Goal: Task Accomplishment & Management: Complete application form

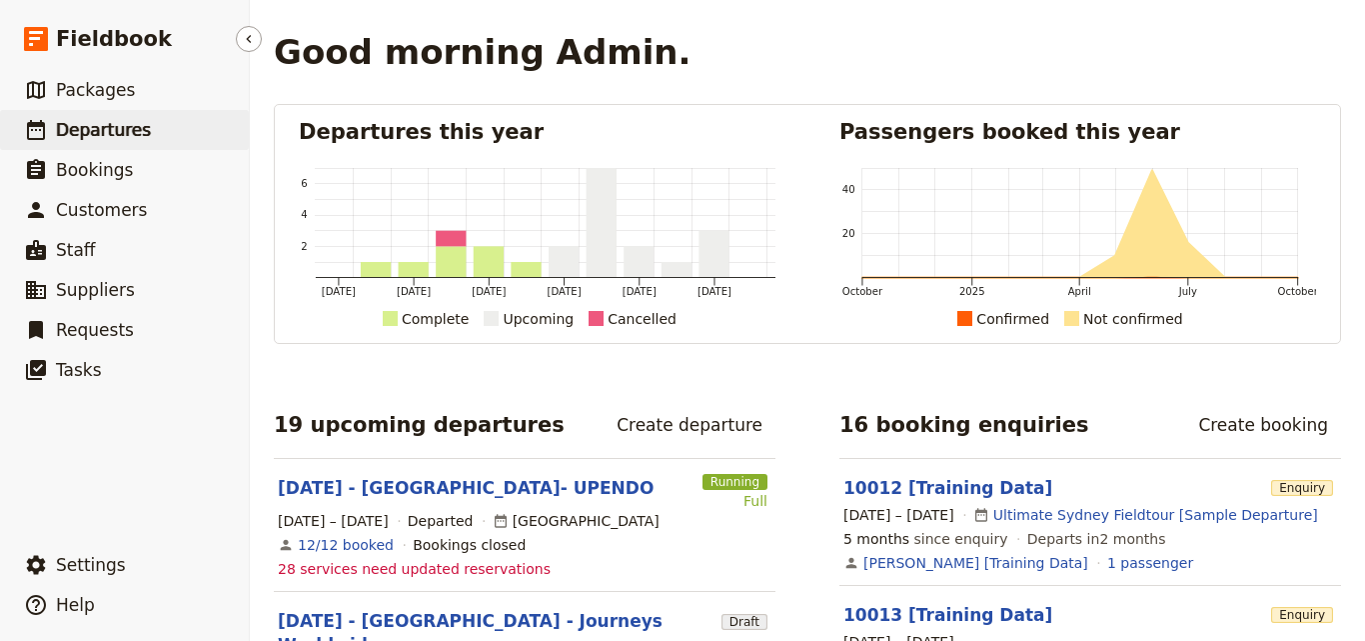
click at [47, 114] on link "​ Departures" at bounding box center [124, 130] width 249 height 40
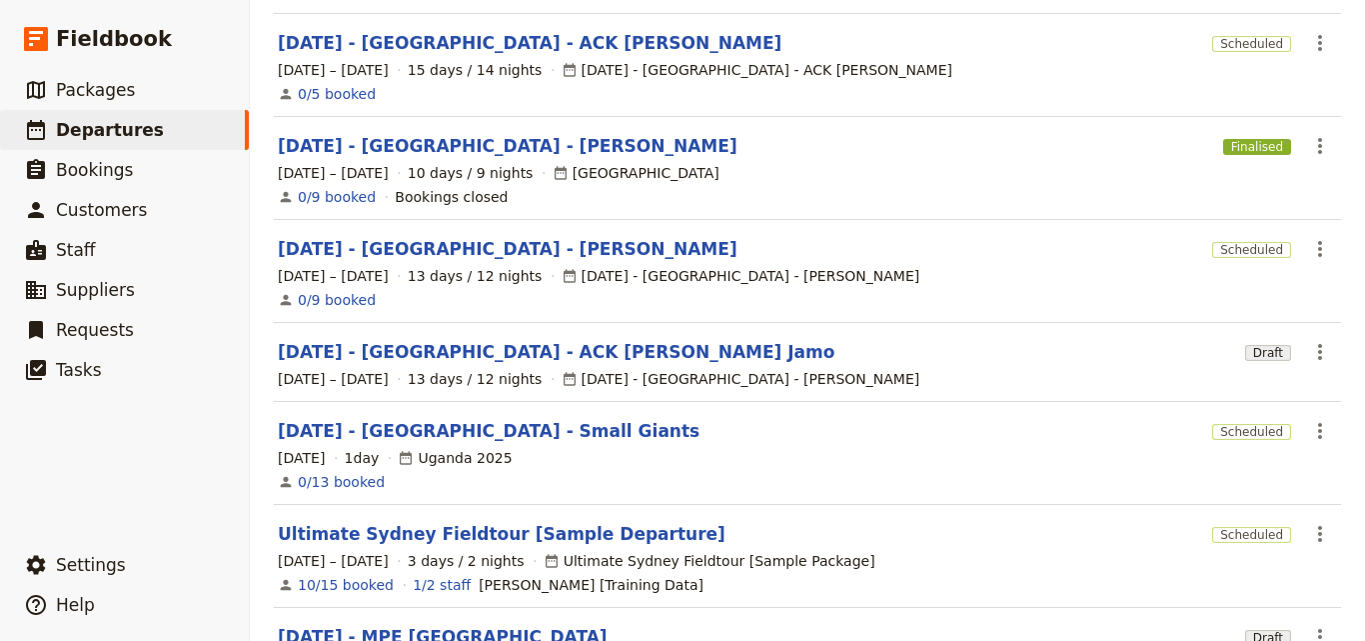
scroll to position [628, 0]
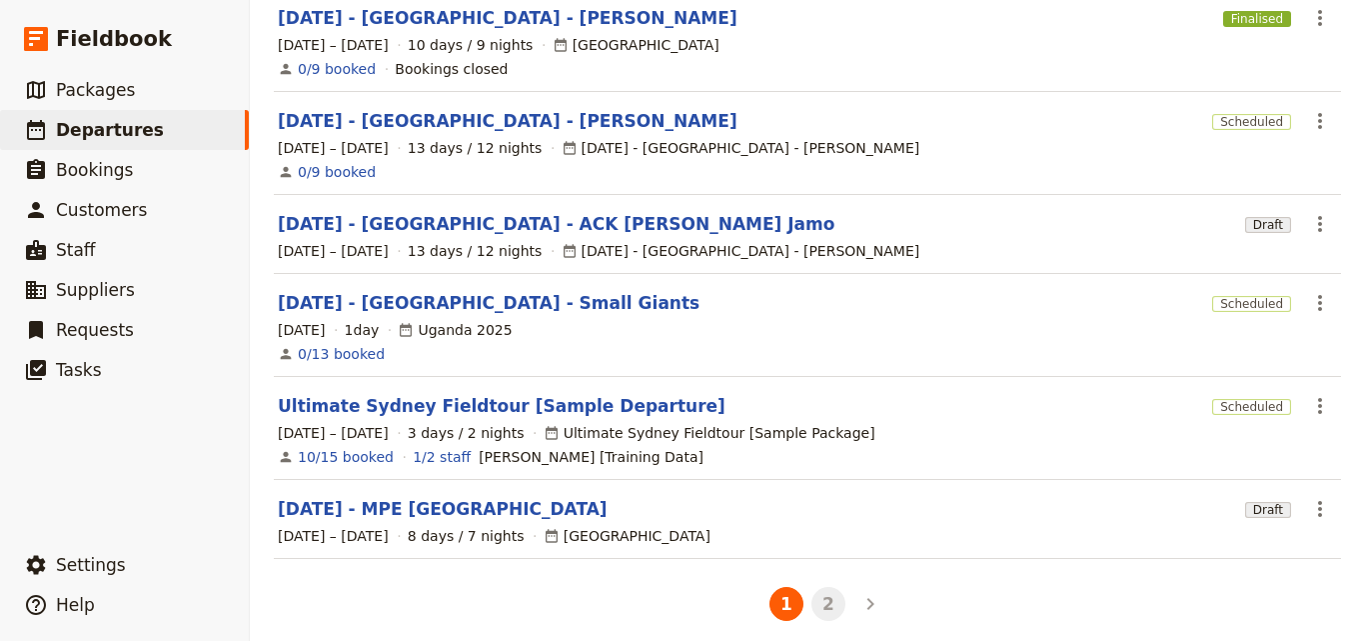
click at [825, 601] on button "2" at bounding box center [829, 604] width 34 height 34
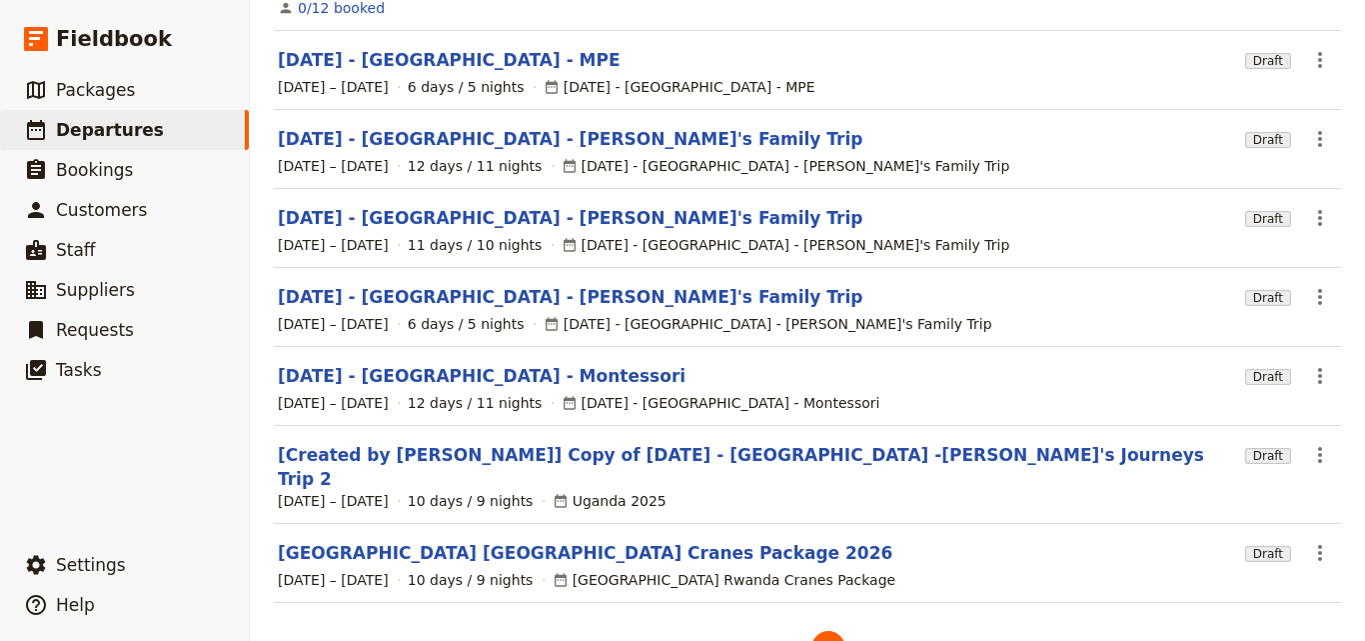
scroll to position [400, 0]
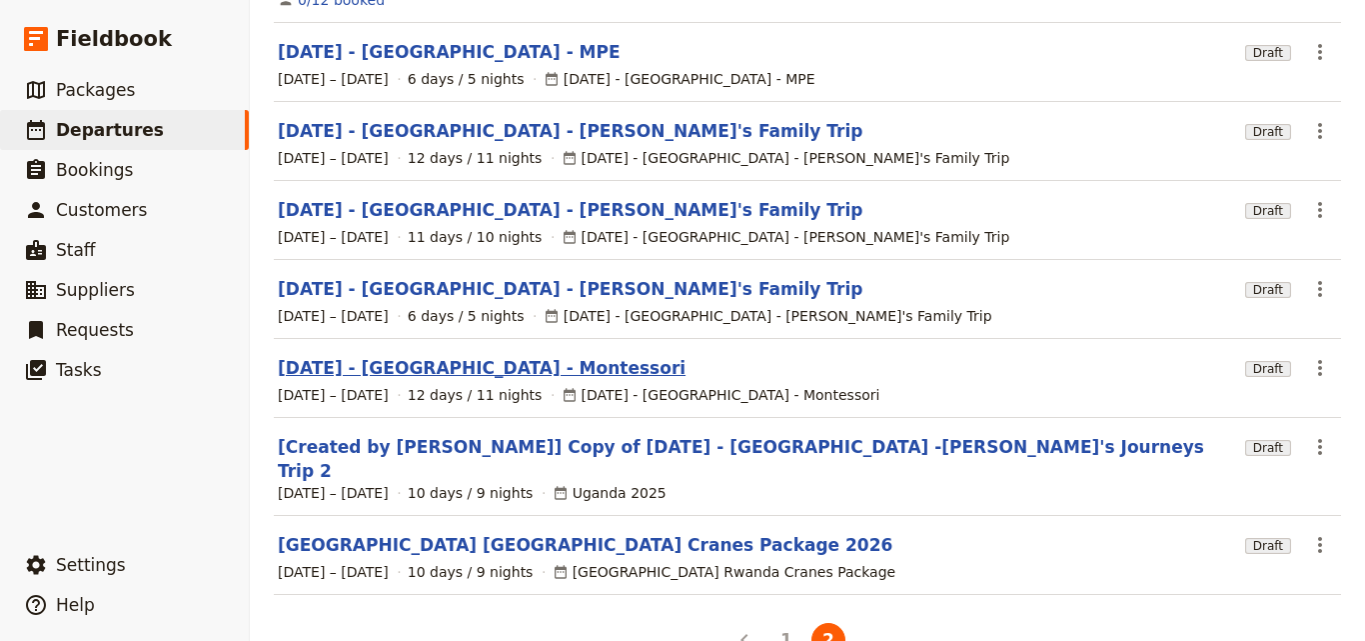
click at [396, 358] on link "[DATE] - [GEOGRAPHIC_DATA] - Montessori" at bounding box center [482, 368] width 408 height 24
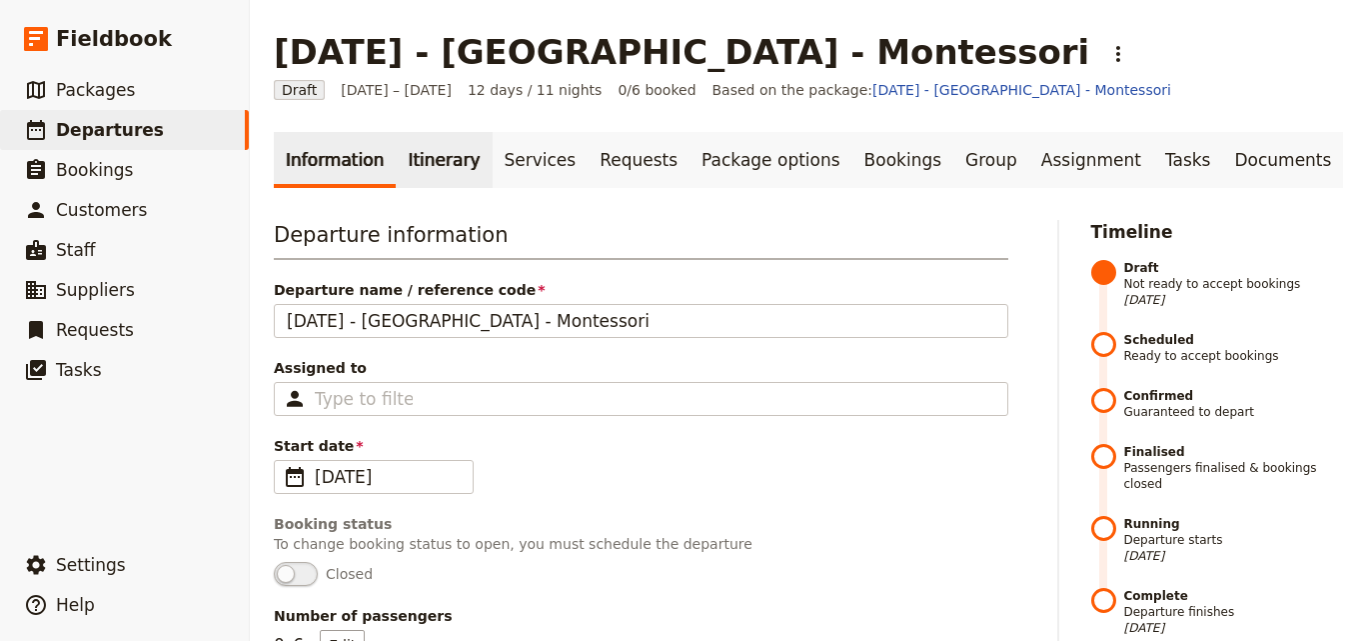
click at [435, 145] on link "Itinerary" at bounding box center [444, 160] width 96 height 56
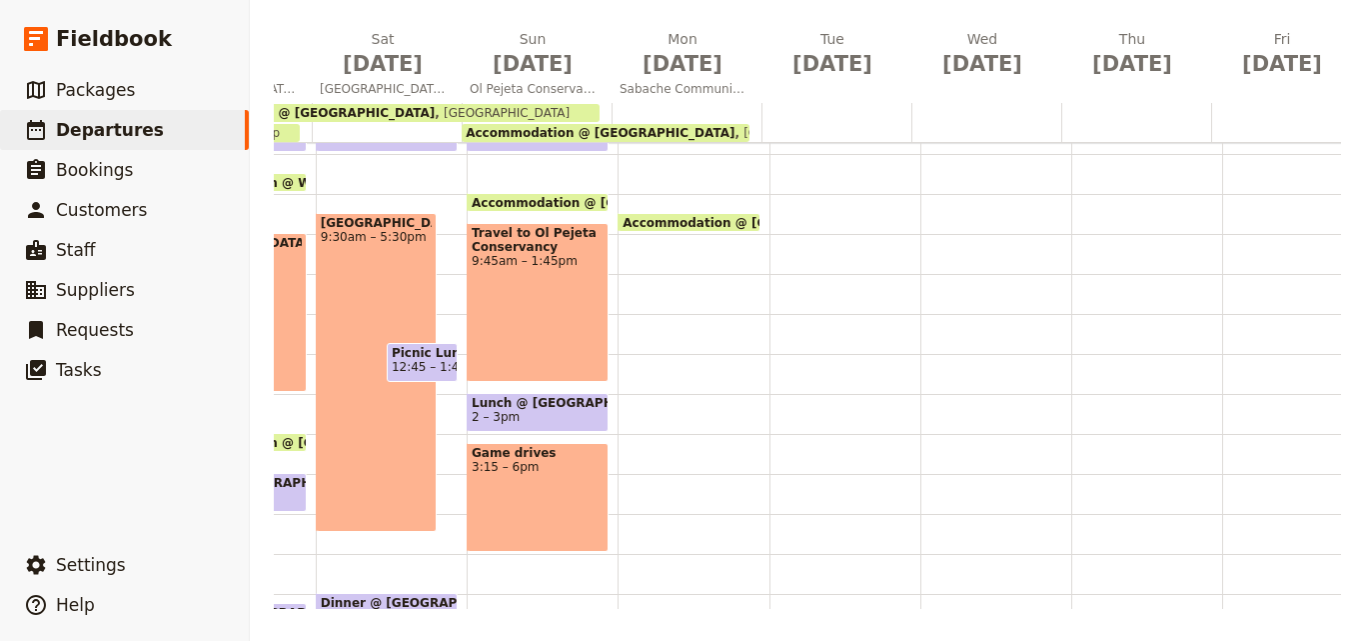
scroll to position [0, 480]
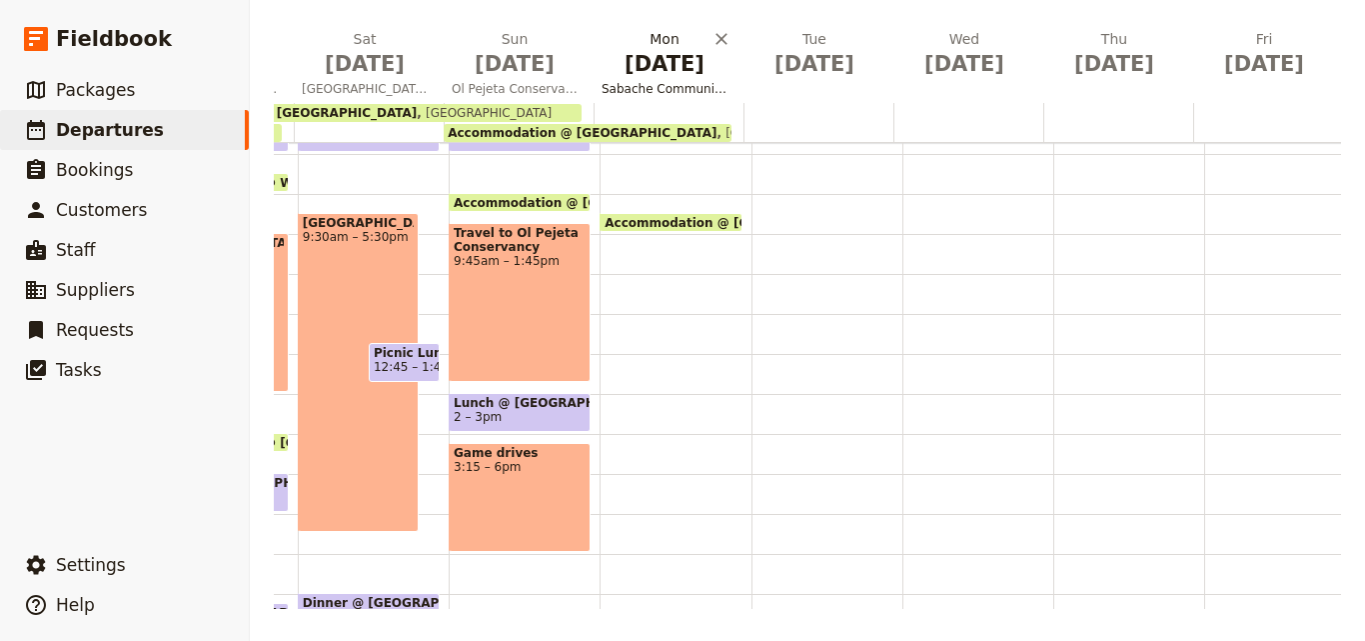
click at [640, 64] on span "[DATE]" at bounding box center [665, 64] width 126 height 30
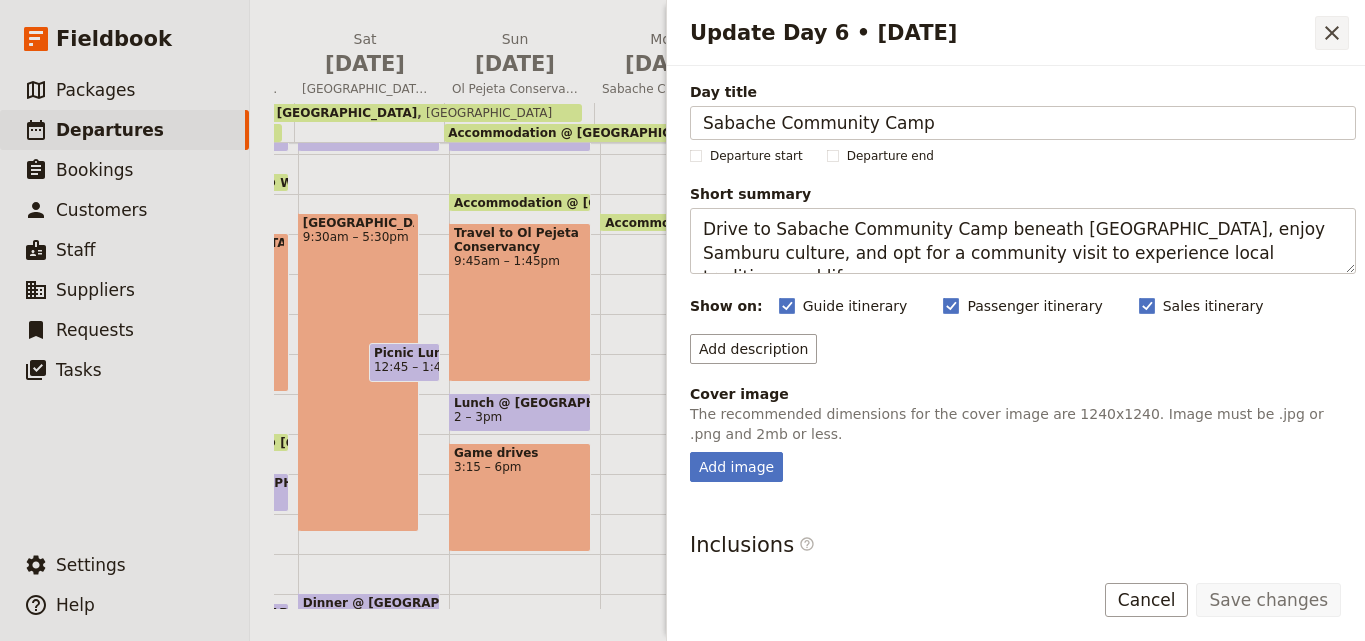
click at [1316, 29] on button "​" at bounding box center [1332, 33] width 34 height 34
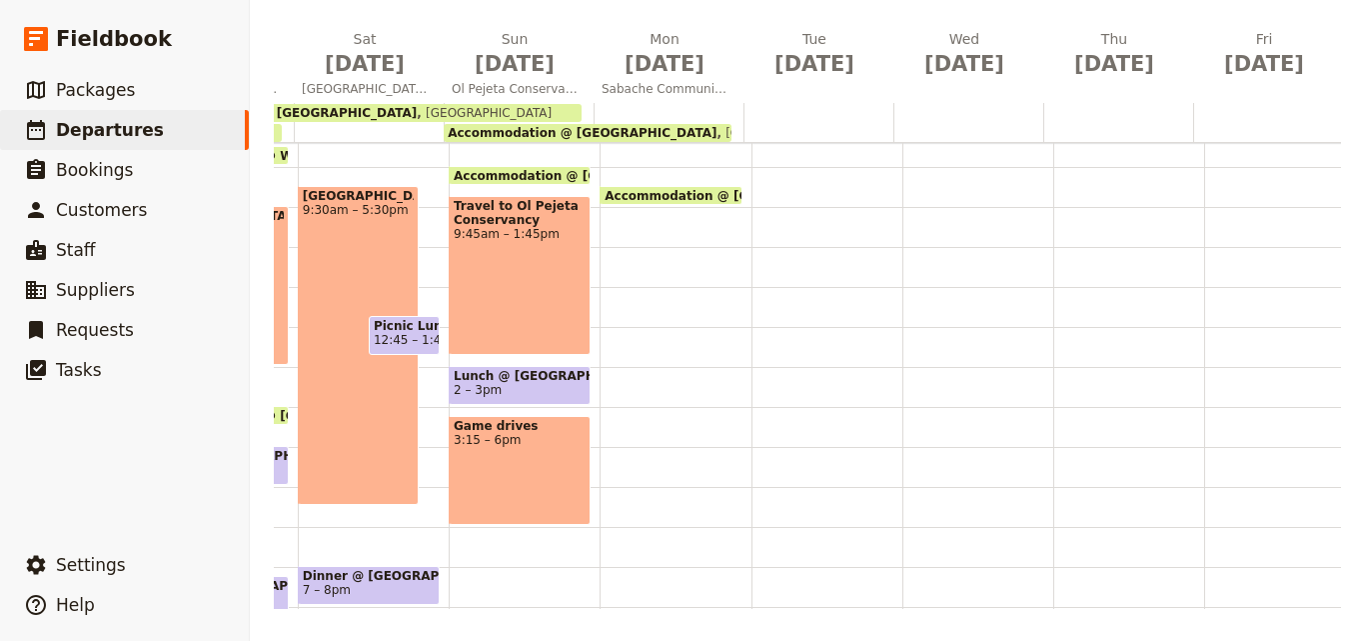
scroll to position [409, 0]
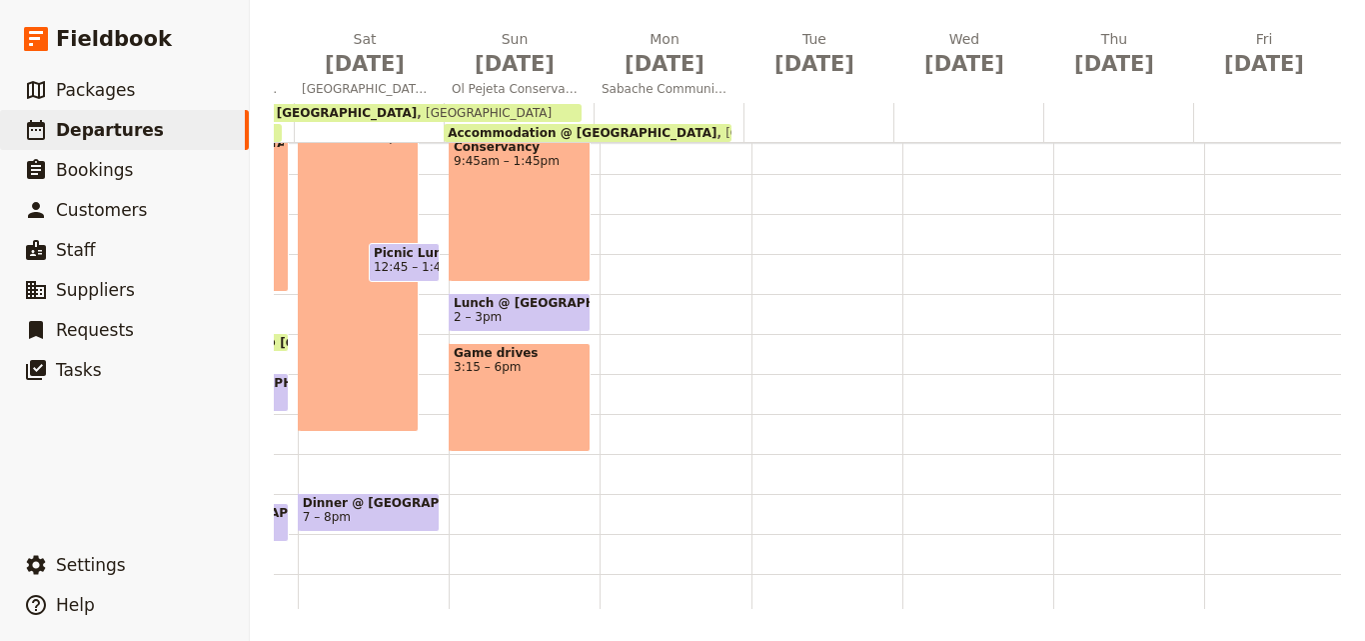
click at [570, 305] on span "Lunch @ [GEOGRAPHIC_DATA]" at bounding box center [520, 303] width 132 height 14
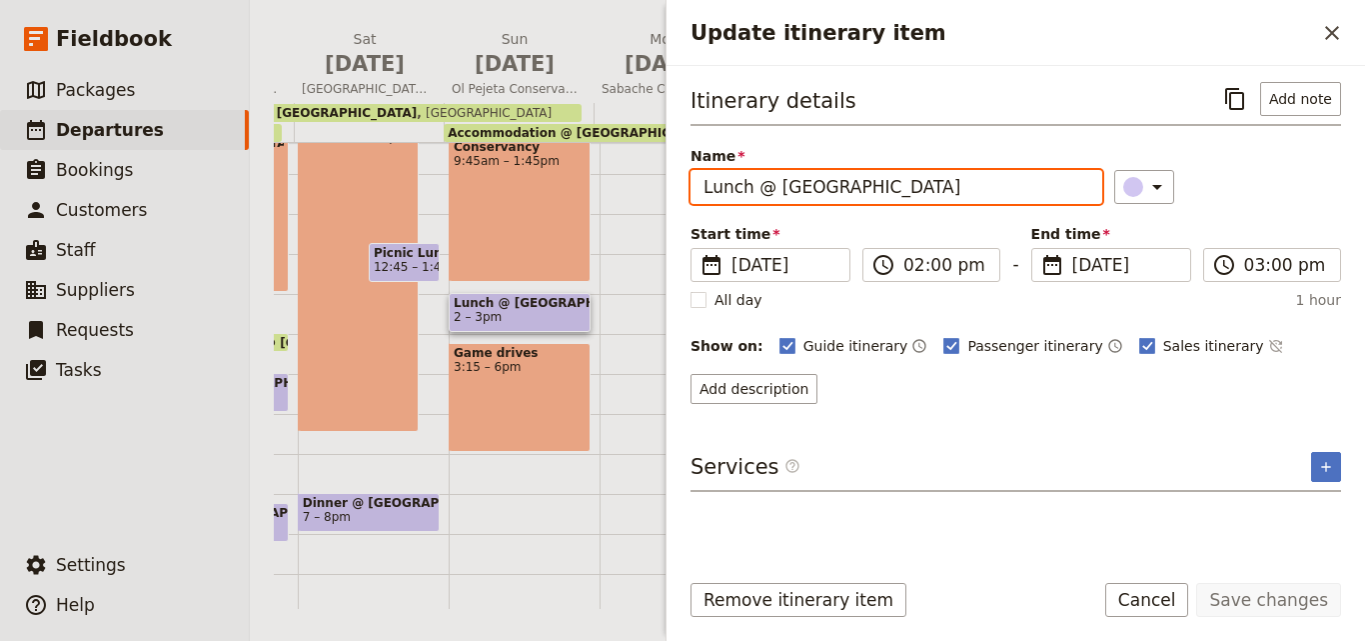
drag, startPoint x: 924, startPoint y: 191, endPoint x: 688, endPoint y: 187, distance: 235.9
click at [688, 187] on div "Itinerary details ​ Add note Name Lunch @ [GEOGRAPHIC_DATA] ​ Start time ​ [DAT…" at bounding box center [1016, 309] width 699 height 487
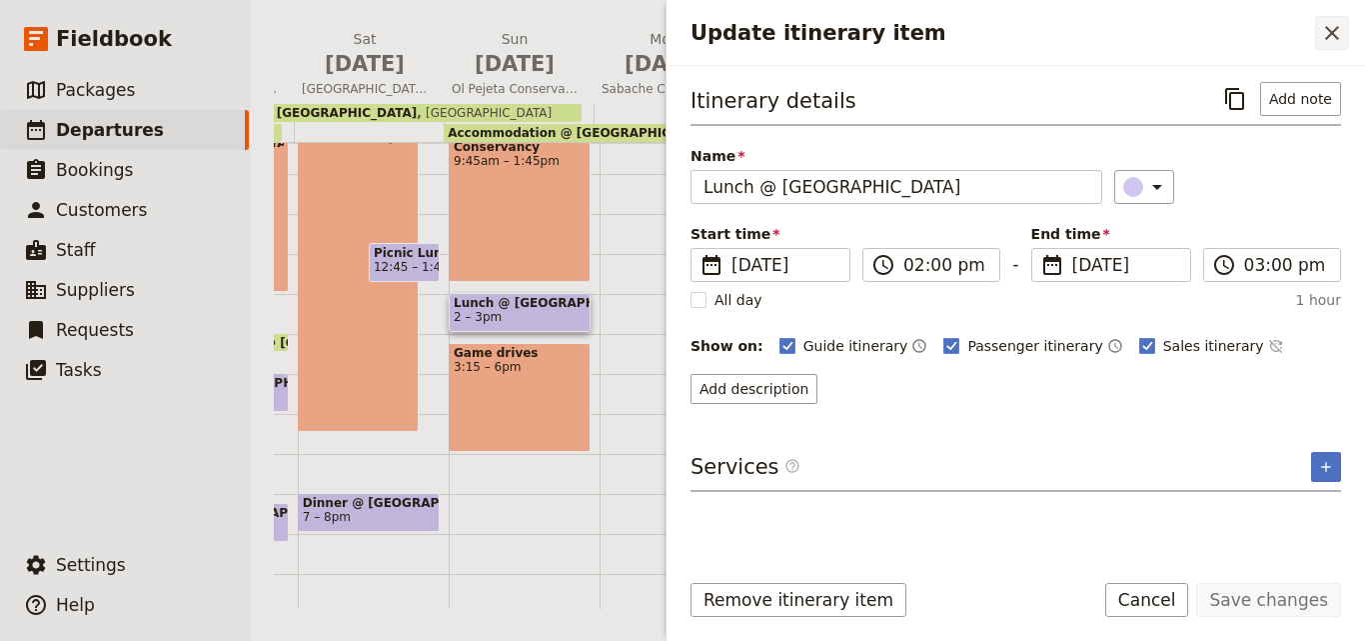
click at [1330, 27] on icon "Close drawer" at bounding box center [1332, 33] width 24 height 24
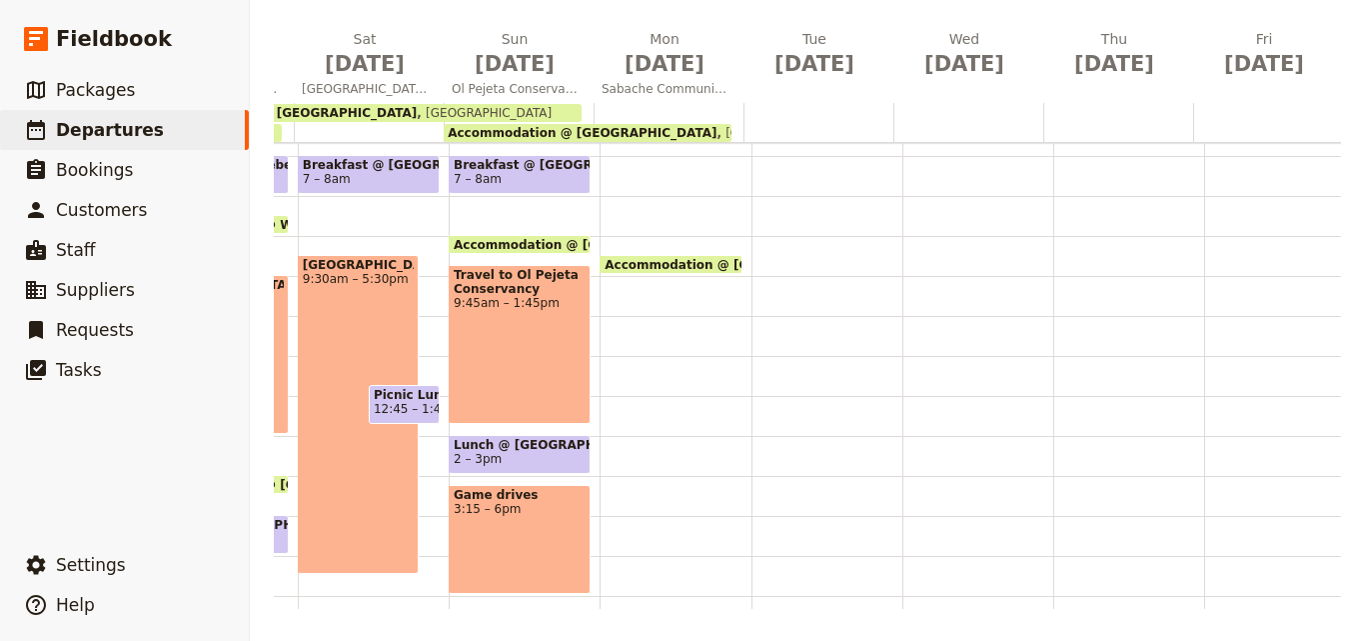
scroll to position [109, 0]
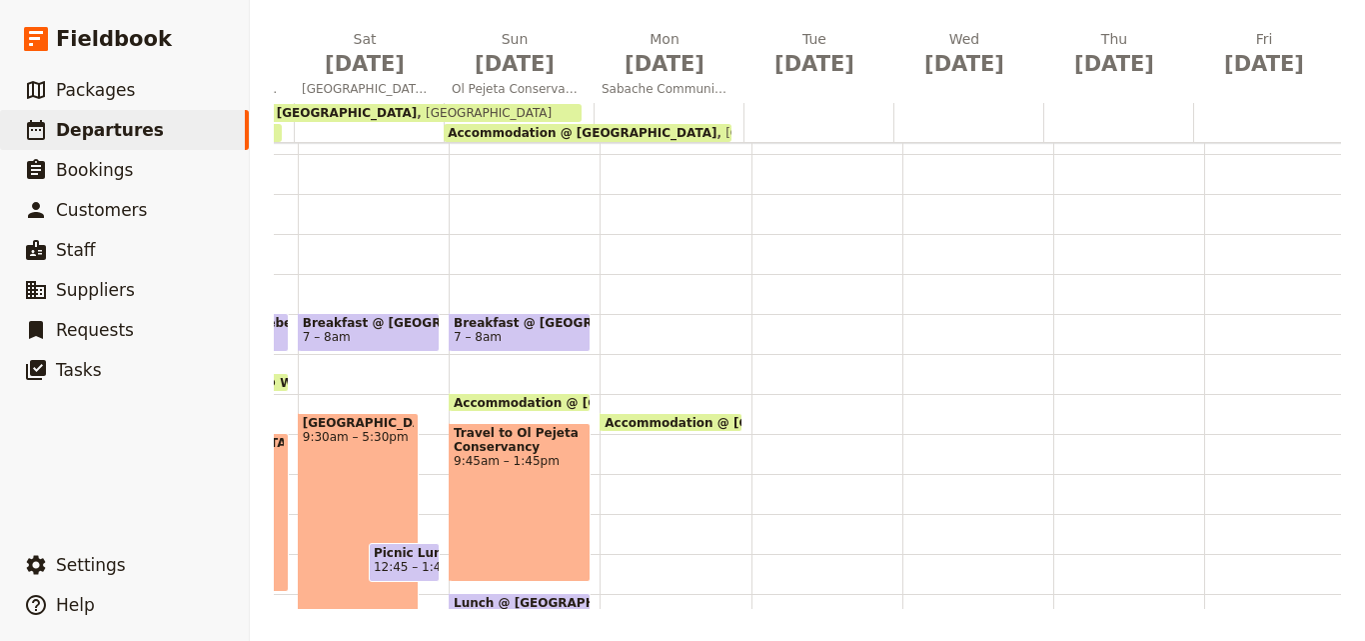
click at [652, 327] on div "Accommodation @ [GEOGRAPHIC_DATA] 12 – 9:[GEOGRAPHIC_DATA]" at bounding box center [675, 514] width 151 height 960
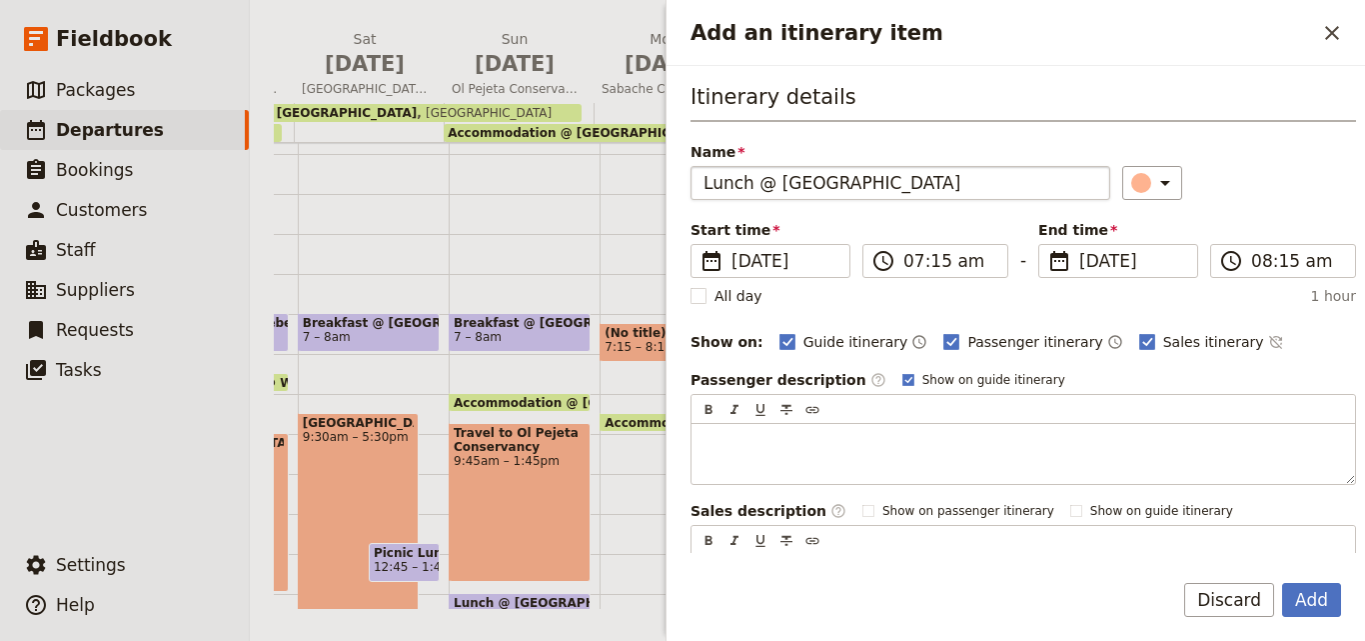
drag, startPoint x: 749, startPoint y: 179, endPoint x: 707, endPoint y: 183, distance: 42.2
click at [707, 183] on input "Lunch @ [GEOGRAPHIC_DATA]" at bounding box center [901, 183] width 420 height 34
type input "Breakfast @ [GEOGRAPHIC_DATA]"
click at [1153, 185] on icon "Add an itinerary item" at bounding box center [1165, 183] width 24 height 24
click at [1146, 271] on div "button" at bounding box center [1145, 273] width 20 height 20
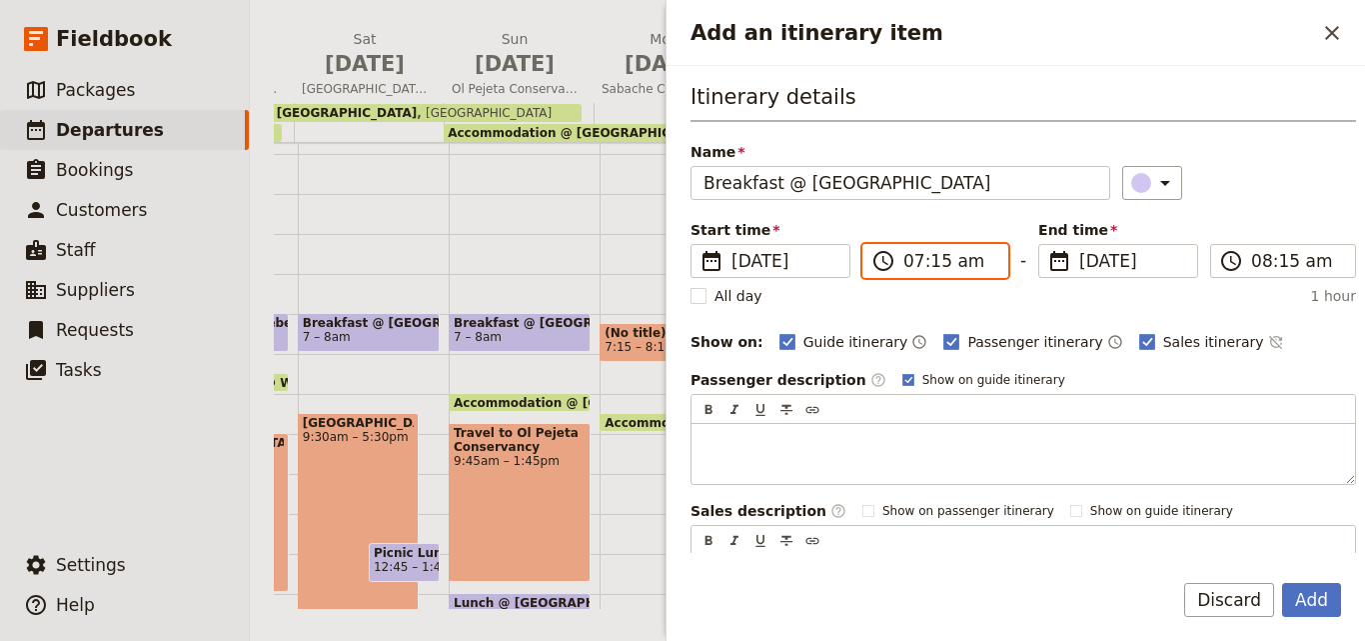
click at [937, 263] on input "07:15 am" at bounding box center [950, 261] width 92 height 24
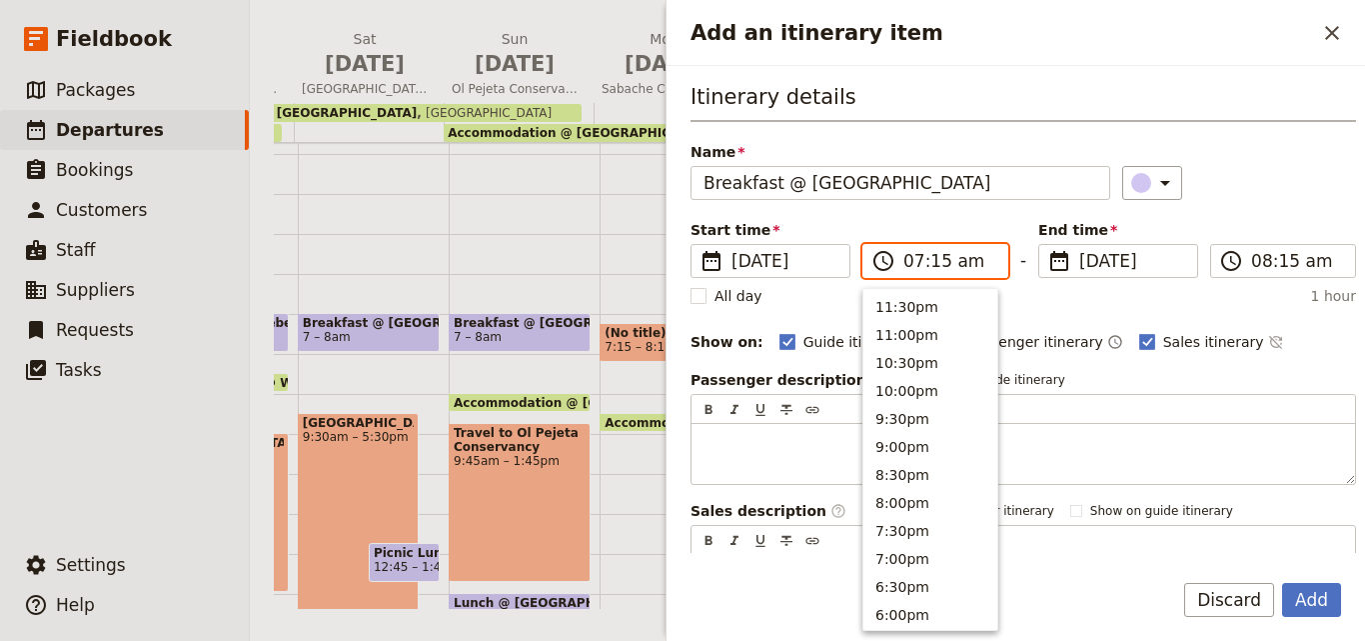
scroll to position [928, 0]
click at [937, 263] on input "07:15 am" at bounding box center [950, 261] width 92 height 24
click at [932, 262] on input "07:15 am" at bounding box center [950, 261] width 92 height 24
type input "07:00 am"
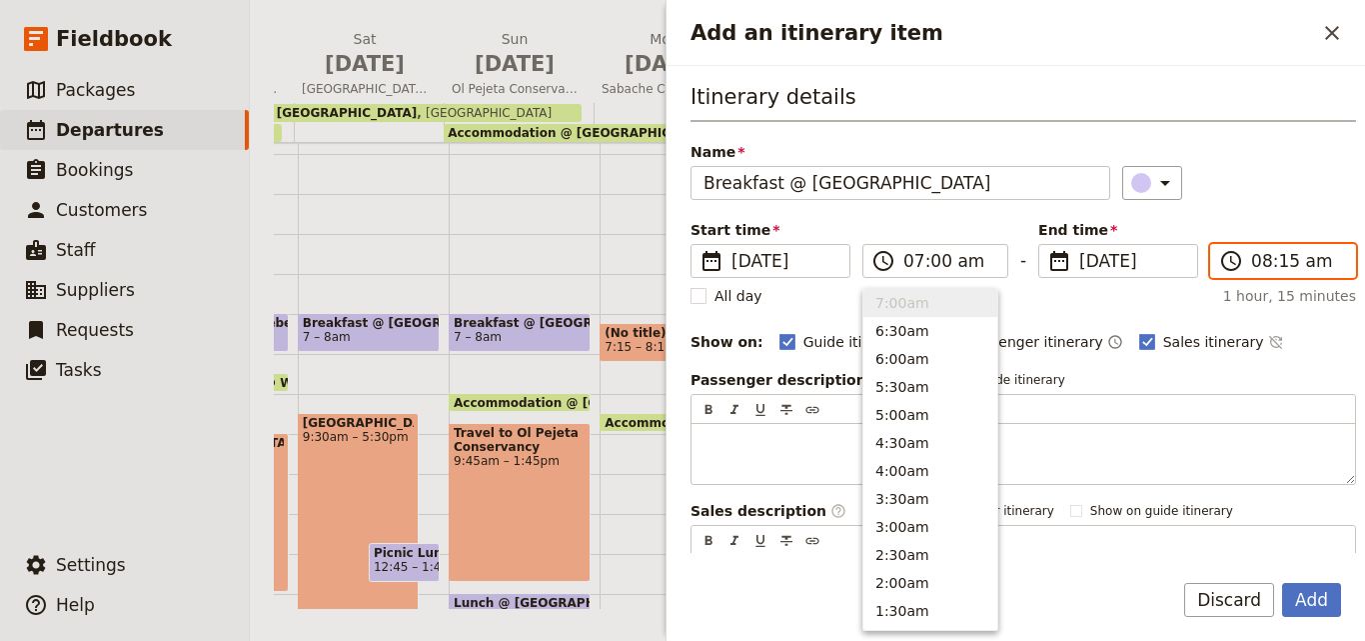
click at [1278, 263] on input "08:15 am" at bounding box center [1297, 261] width 92 height 24
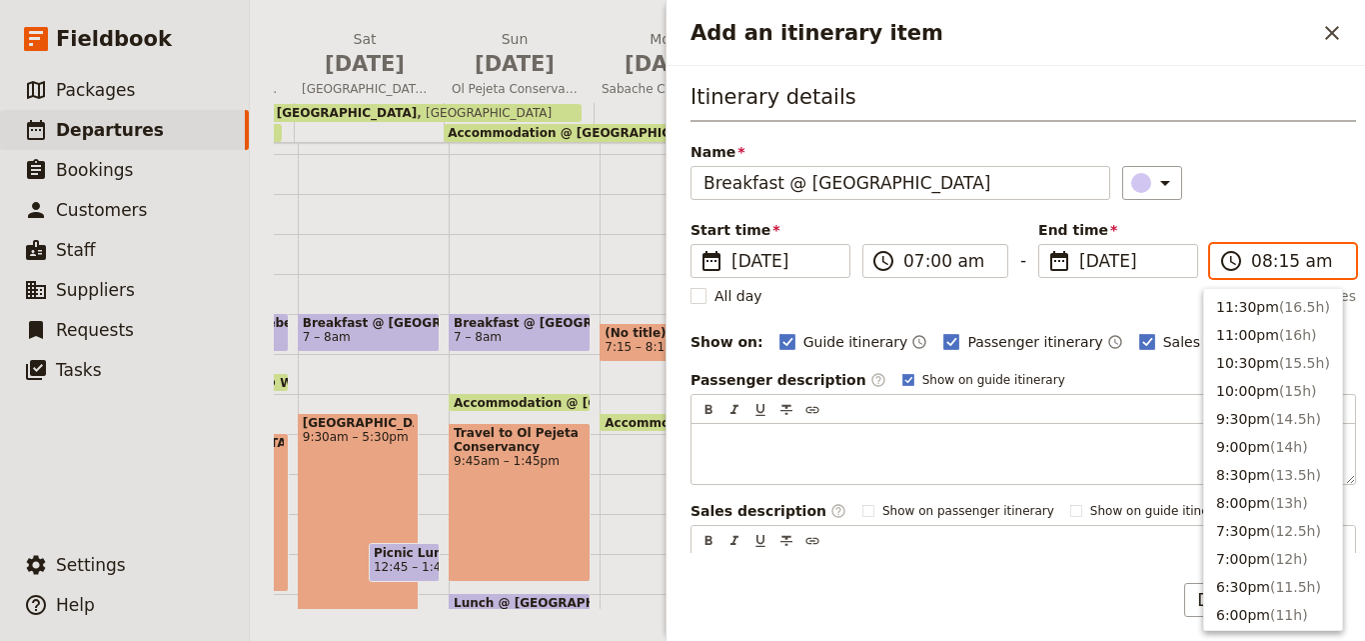
scroll to position [872, 0]
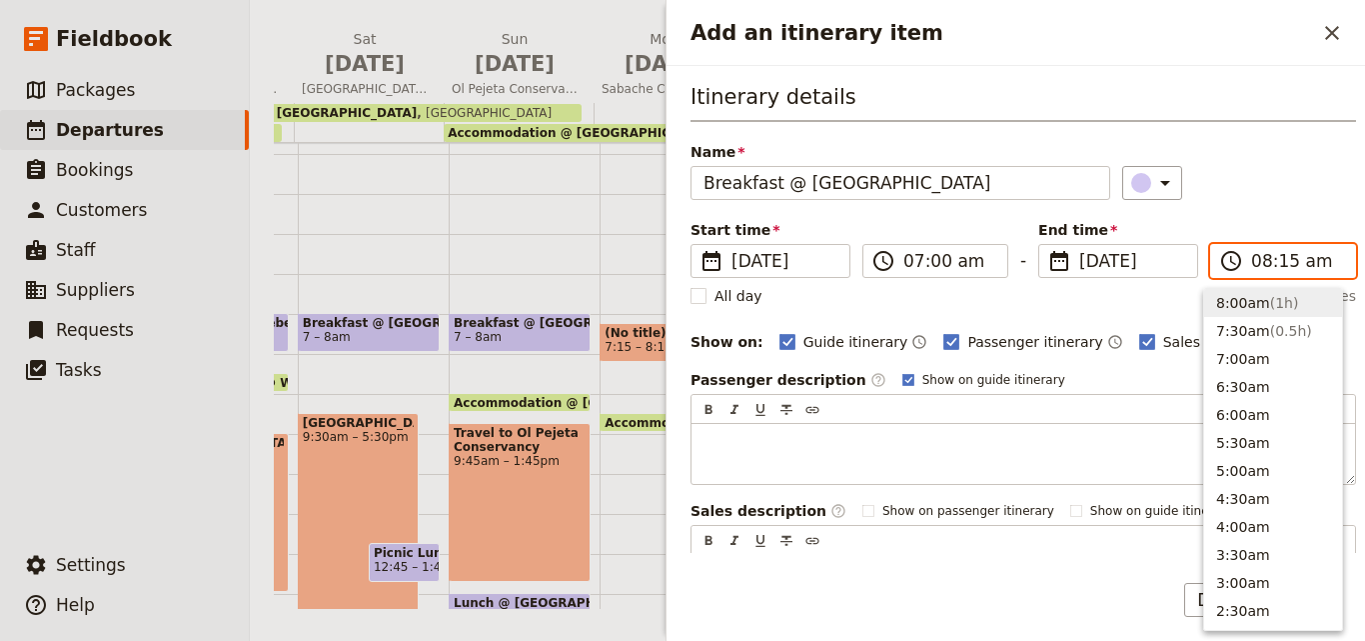
click at [1278, 263] on input "08:15 am" at bounding box center [1297, 261] width 92 height 24
click at [1274, 262] on input "08:15 am" at bounding box center [1297, 261] width 92 height 24
type input "08:00 am"
click at [1272, 184] on div "​" at bounding box center [1239, 183] width 235 height 34
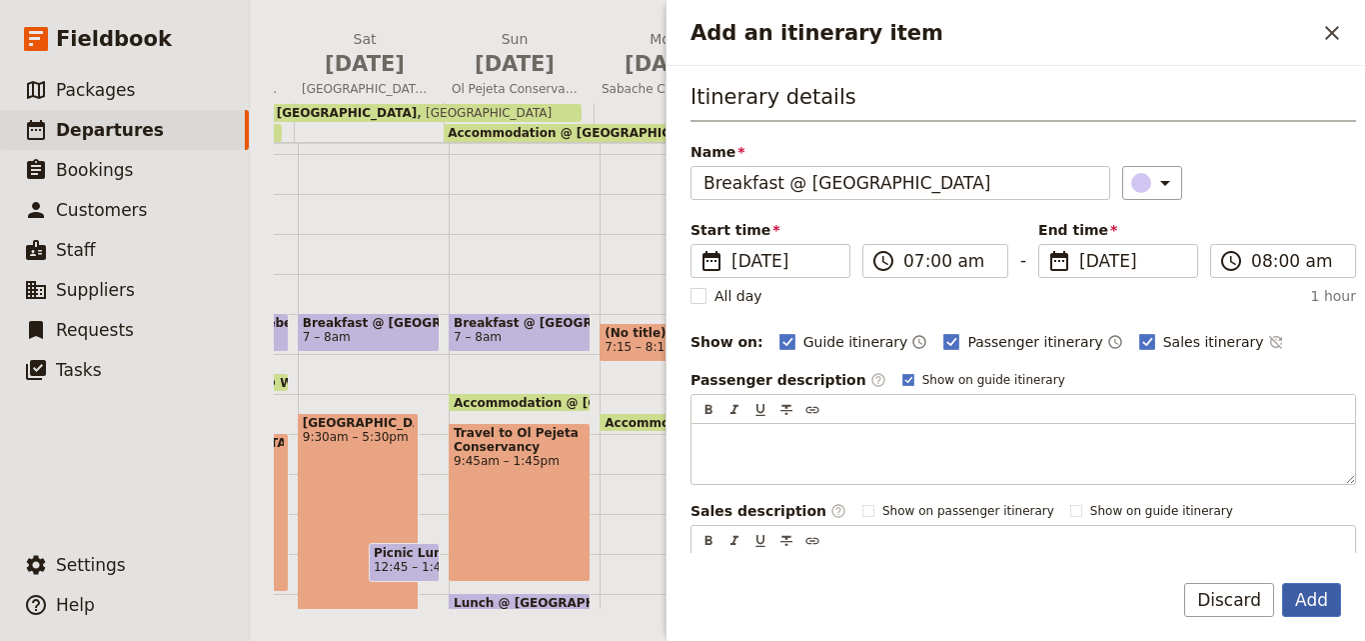
click at [1329, 595] on button "Add" at bounding box center [1311, 600] width 59 height 34
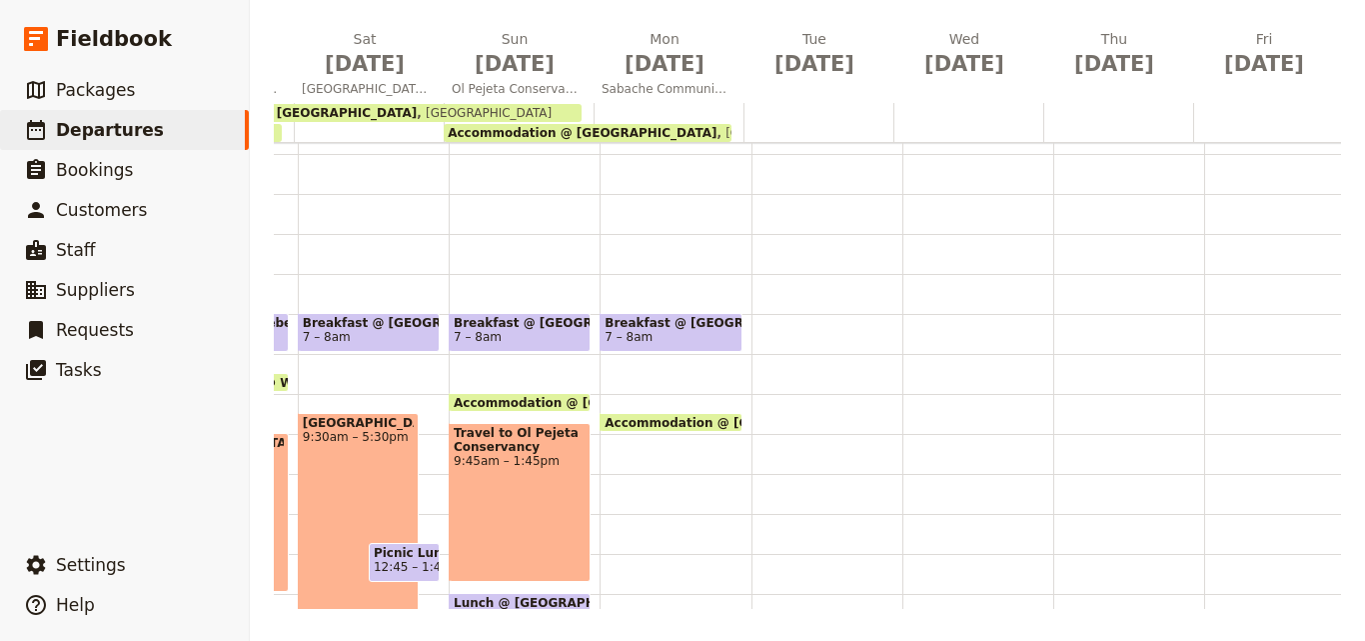
click at [622, 105] on div at bounding box center [669, 122] width 150 height 39
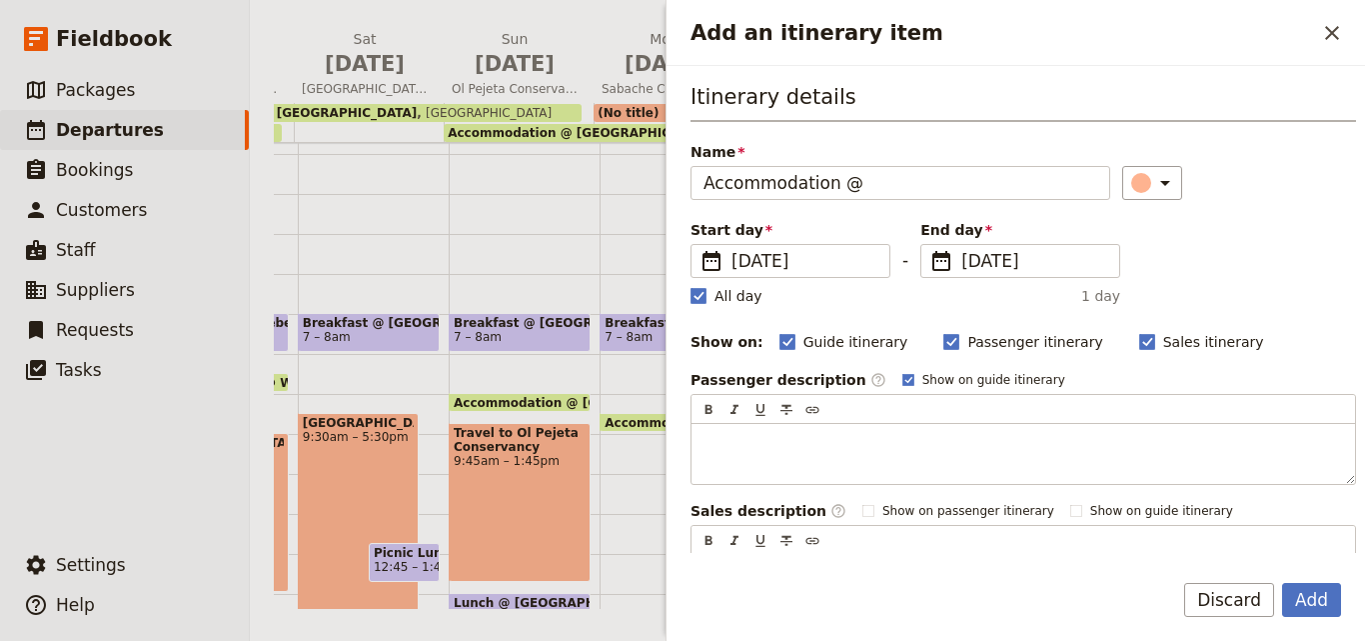
type input "Accommodation @"
click at [698, 294] on rect "Add an itinerary item" at bounding box center [698, 295] width 15 height 15
click at [691, 286] on input "All day" at bounding box center [690, 285] width 1 height 1
checkbox input "false"
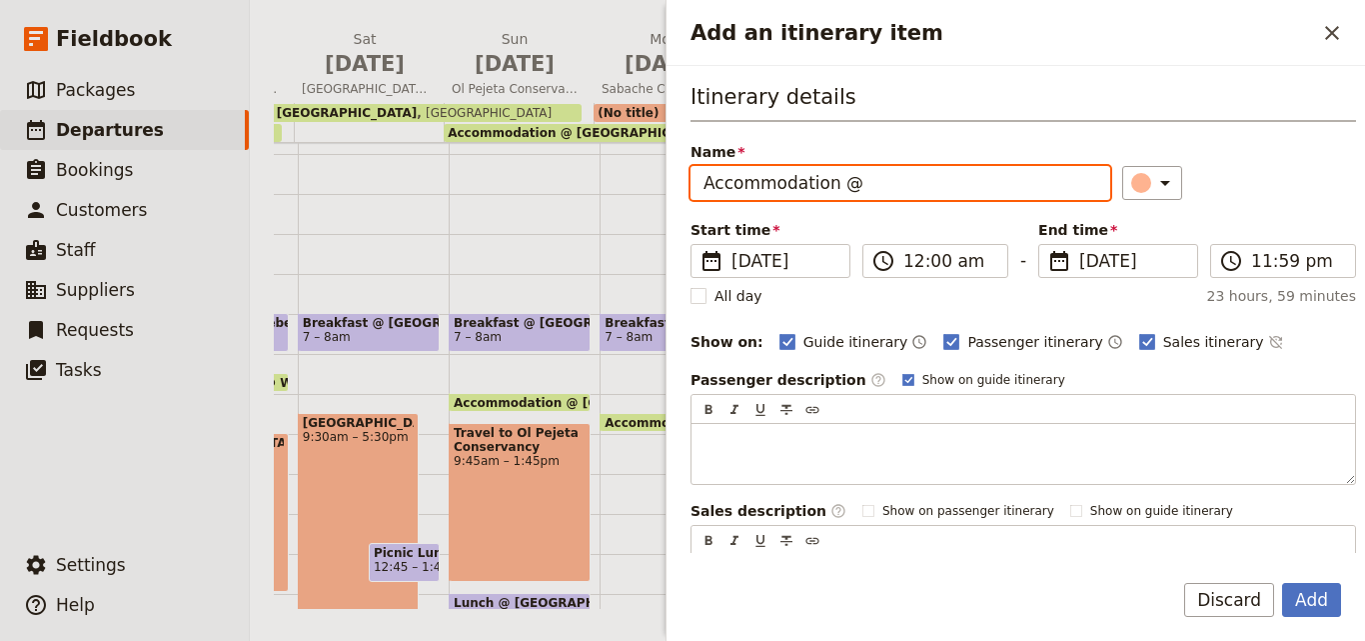
paste input "Sabache Camp"
type input "Accommodation @ [GEOGRAPHIC_DATA]"
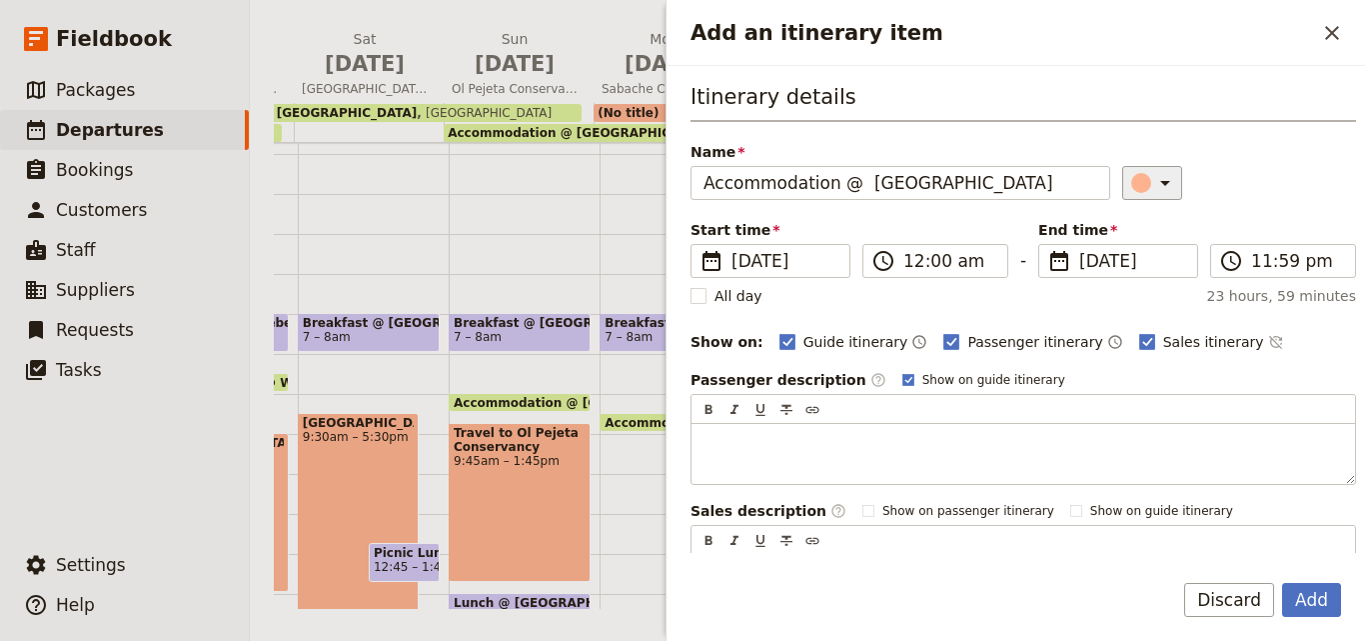
click at [1158, 175] on button "​" at bounding box center [1152, 183] width 60 height 34
click at [1149, 269] on div "button" at bounding box center [1145, 273] width 20 height 20
click at [1163, 184] on div "​" at bounding box center [1239, 183] width 235 height 34
click at [1153, 184] on icon "Add an itinerary item" at bounding box center [1165, 183] width 24 height 24
click at [1122, 242] on div "button" at bounding box center [1121, 249] width 20 height 20
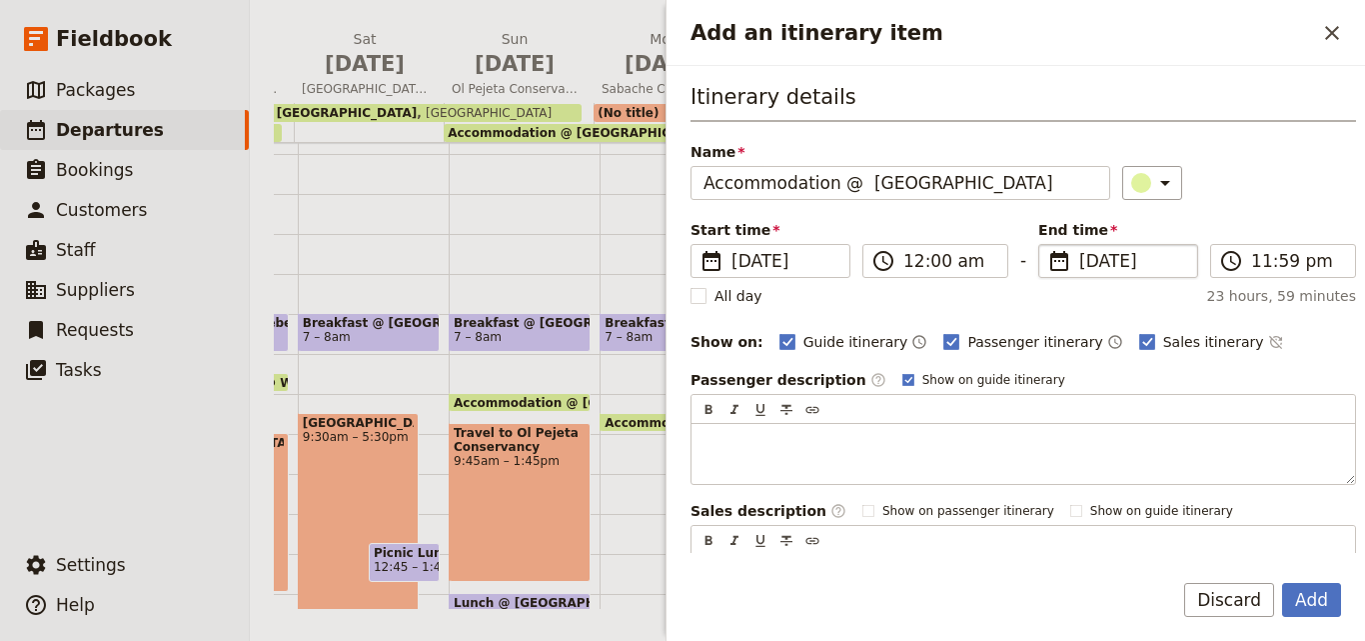
click at [1117, 268] on span "[DATE]" at bounding box center [1132, 261] width 106 height 24
click at [1047, 245] on input "[DATE]" at bounding box center [1046, 244] width 1 height 1
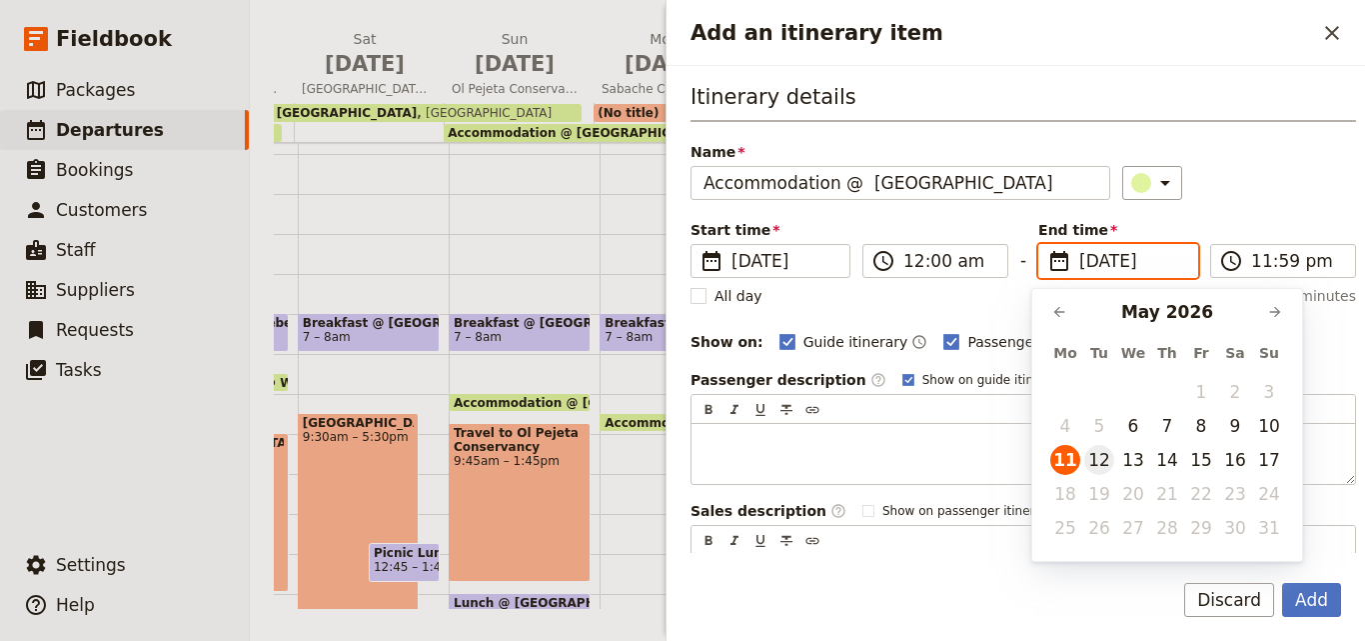
click at [1106, 462] on button "12" at bounding box center [1099, 460] width 30 height 30
type input "[DATE]"
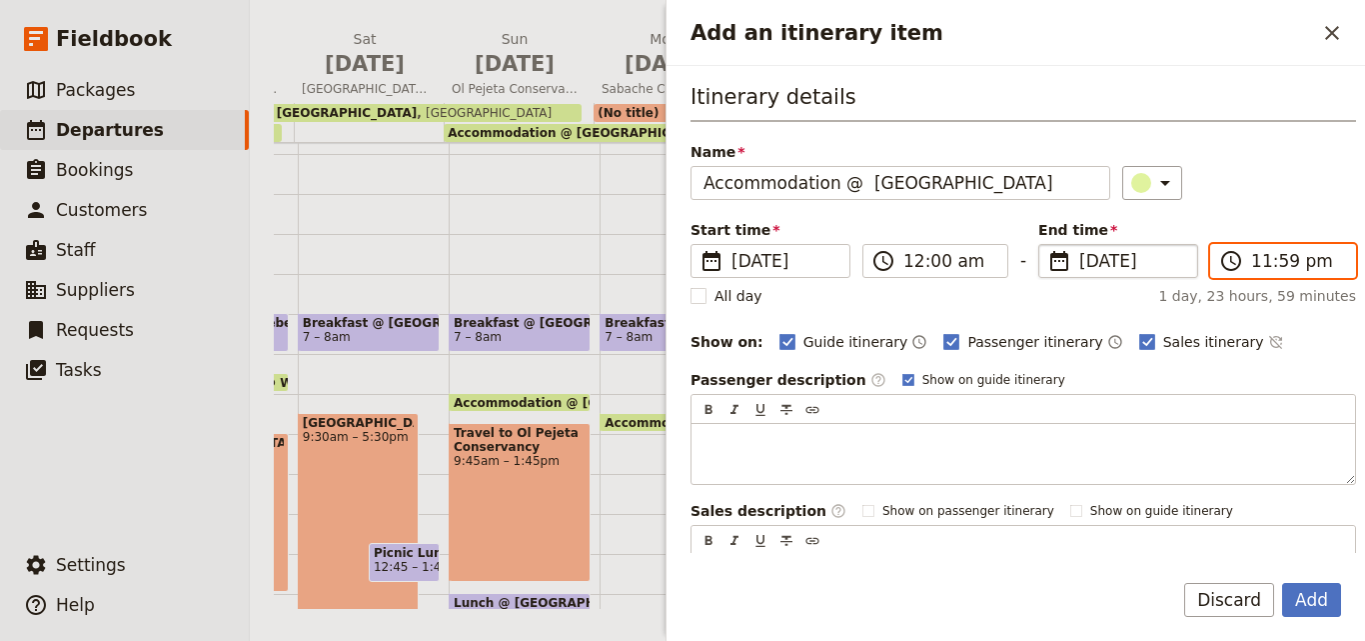
click at [1271, 264] on input "11:59 pm" at bounding box center [1297, 261] width 92 height 24
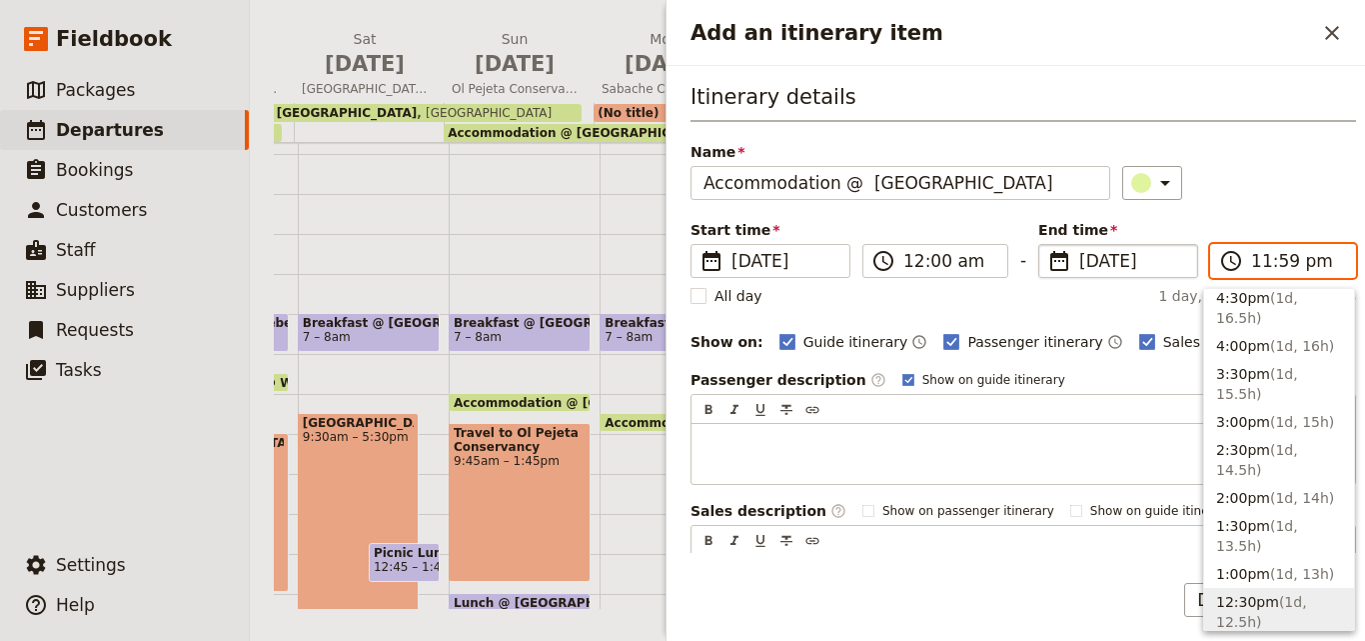
scroll to position [700, 0]
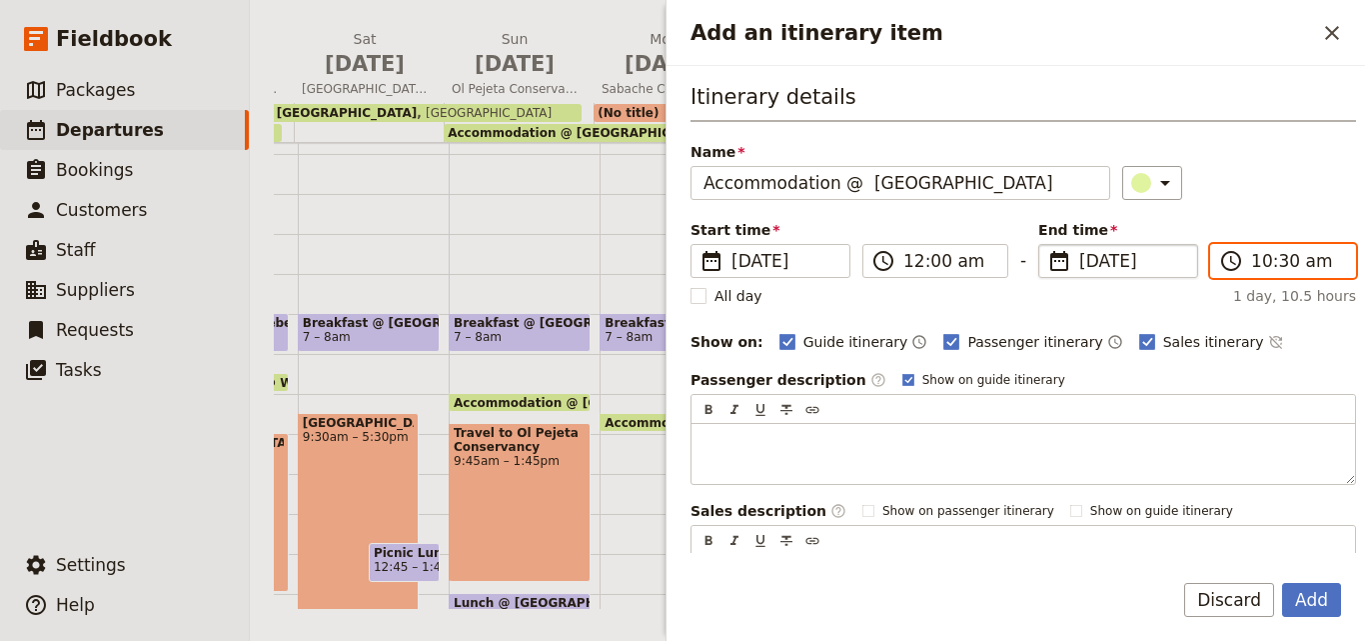
click at [1287, 264] on input "10:30 am" at bounding box center [1297, 261] width 92 height 24
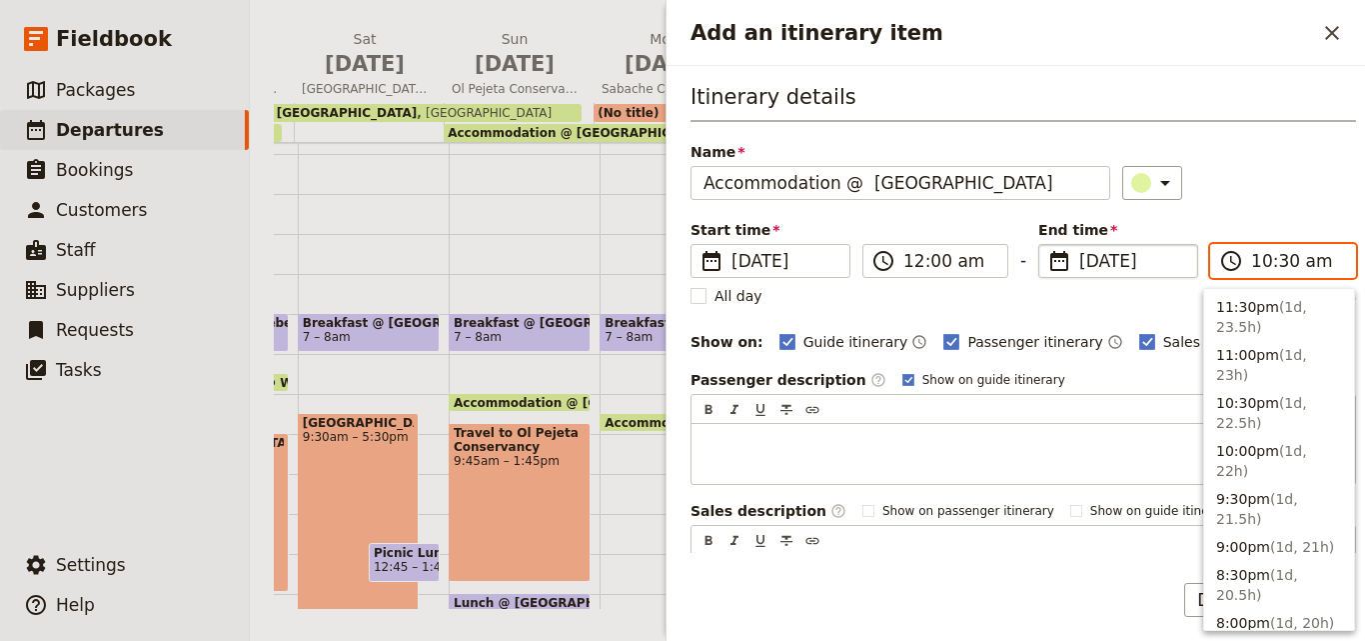
scroll to position [812, 0]
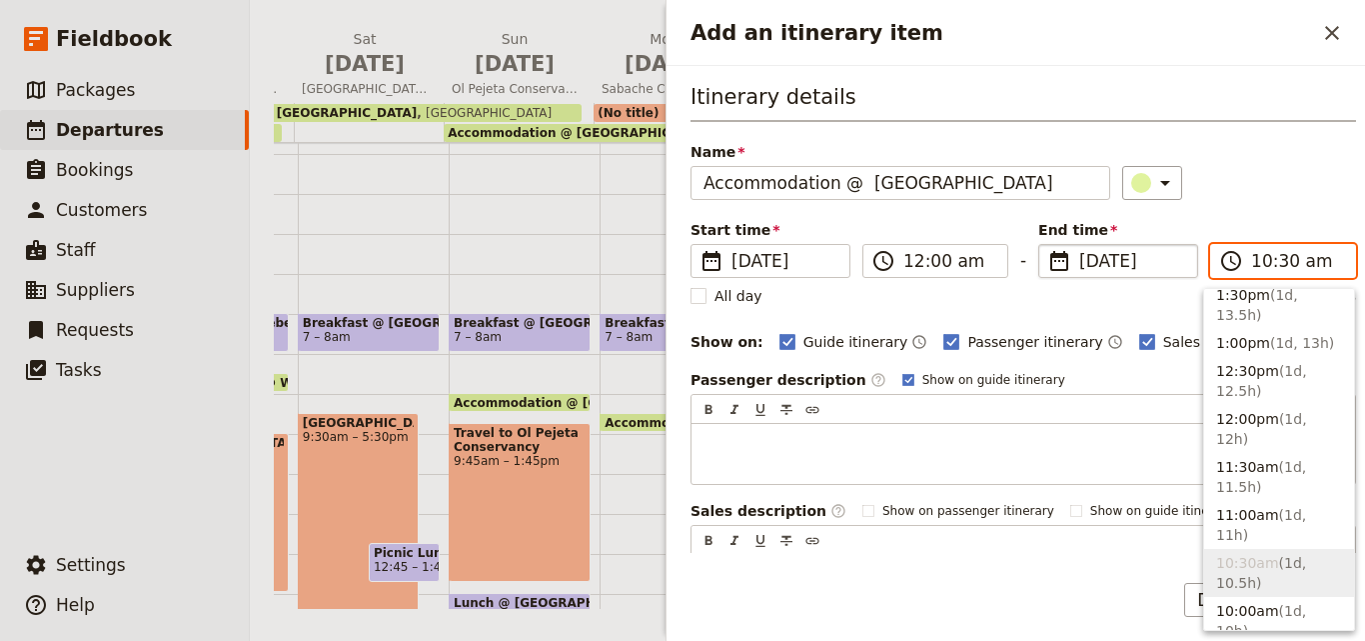
click at [1257, 260] on input "10:30 am" at bounding box center [1297, 261] width 92 height 24
click at [1266, 597] on button "10:00am ( 1d, 10h )" at bounding box center [1279, 621] width 150 height 48
type input "10:00 am"
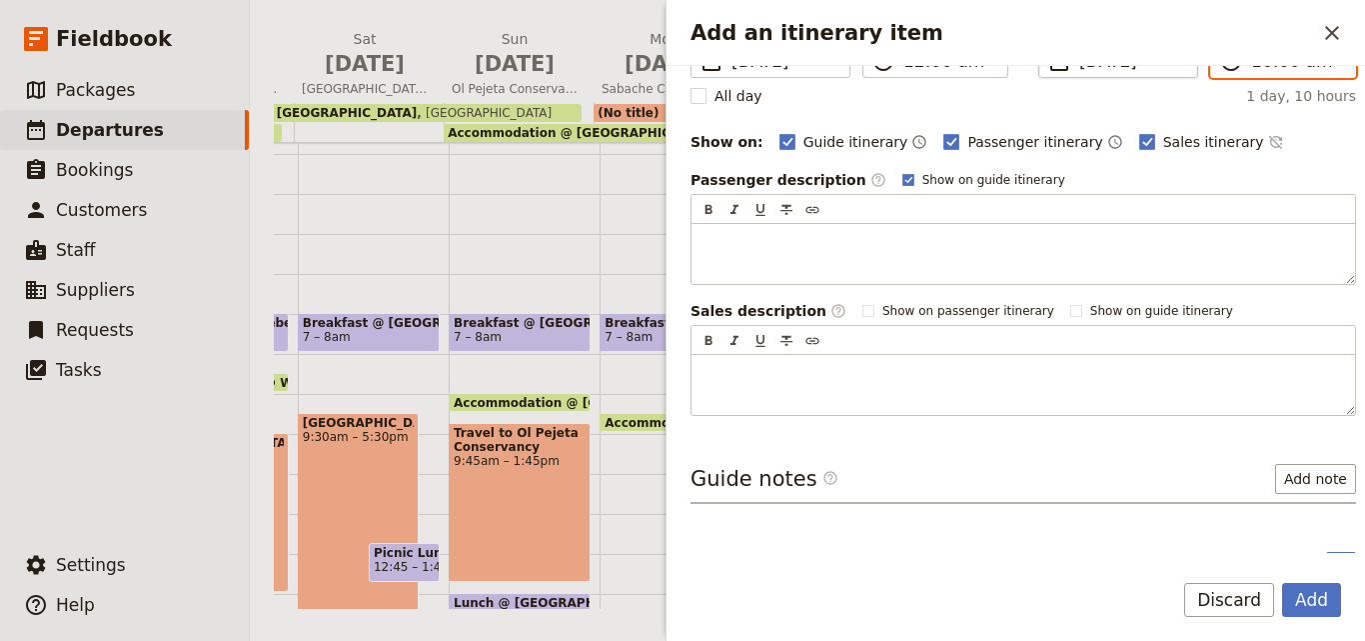
scroll to position [238, 0]
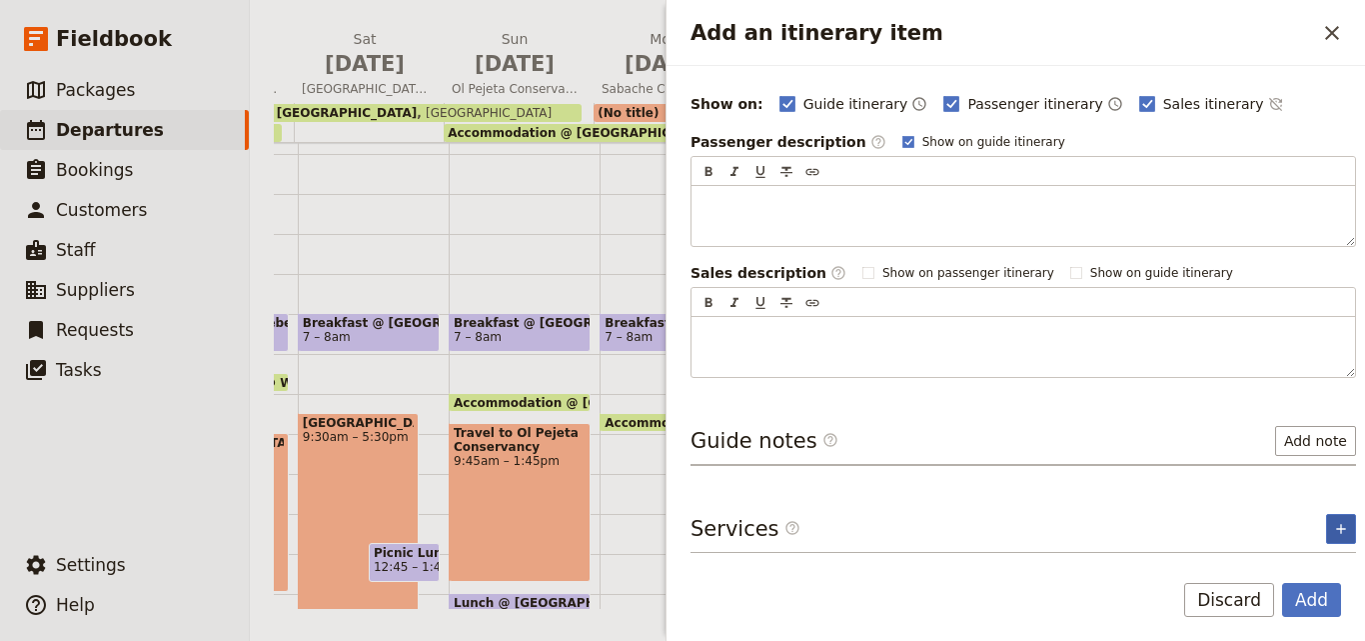
click at [1334, 526] on button "​" at bounding box center [1341, 529] width 30 height 30
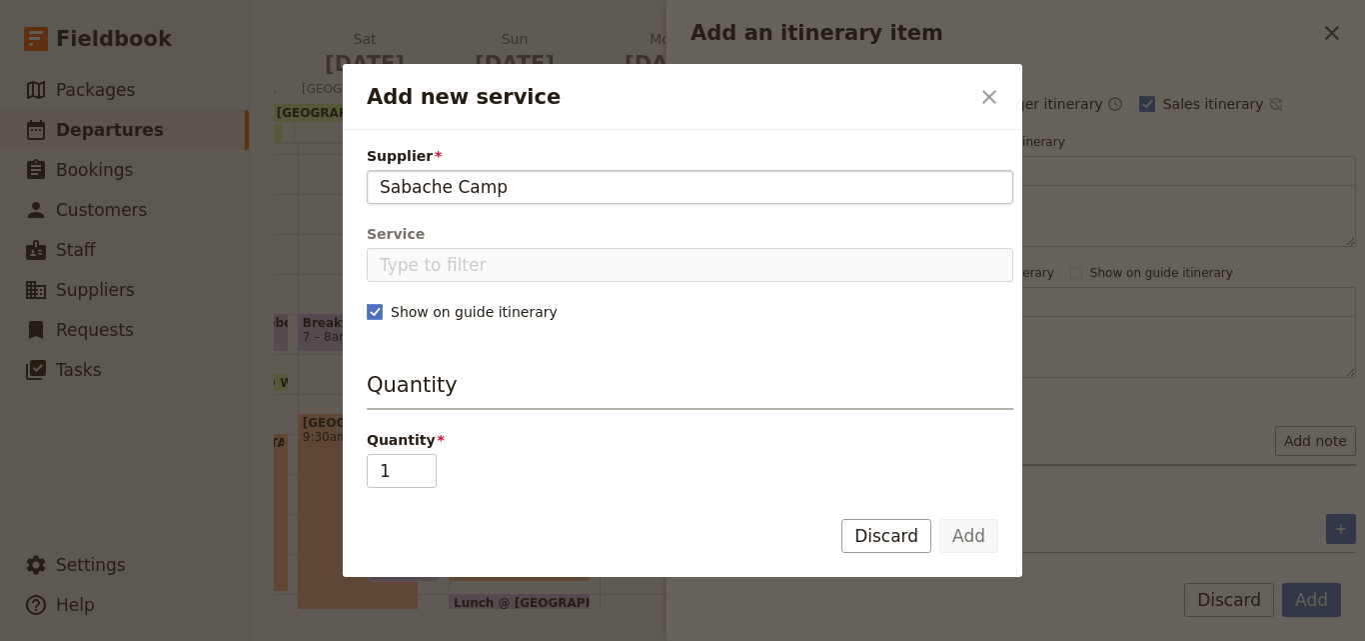
click at [383, 181] on input "Sabache Camp" at bounding box center [690, 187] width 621 height 24
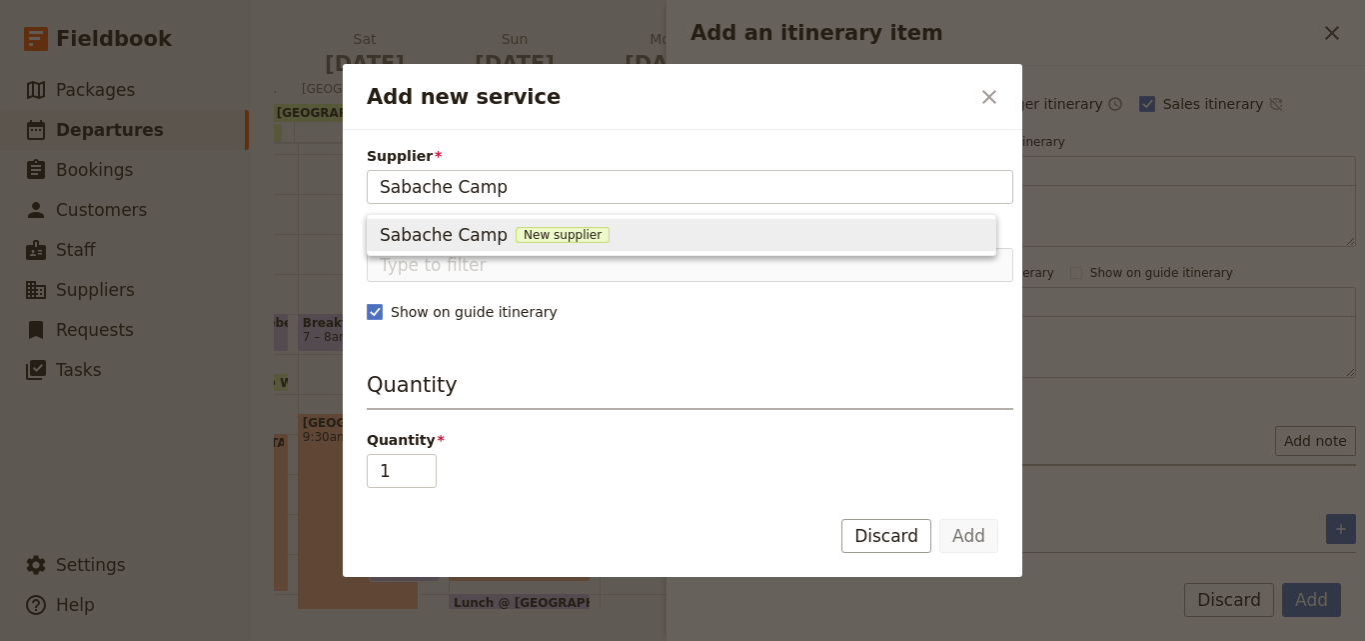
click at [530, 235] on span "New supplier" at bounding box center [563, 235] width 94 height 16
type input "Sabache Camp"
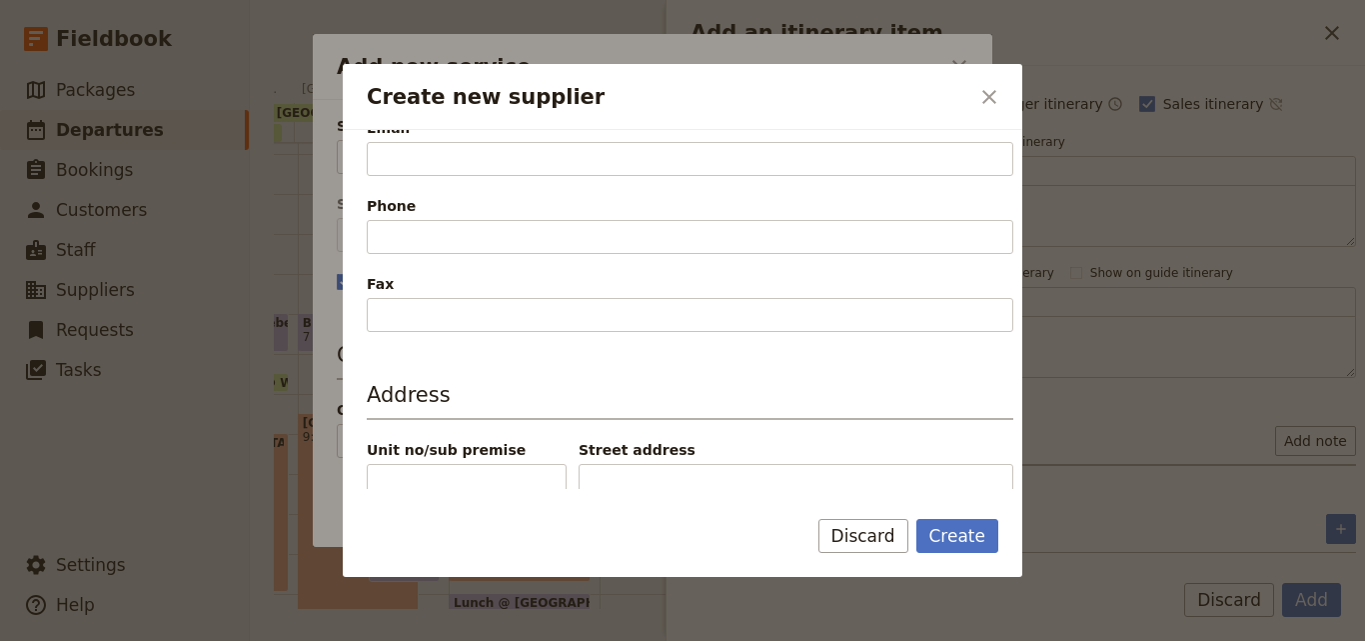
scroll to position [500, 0]
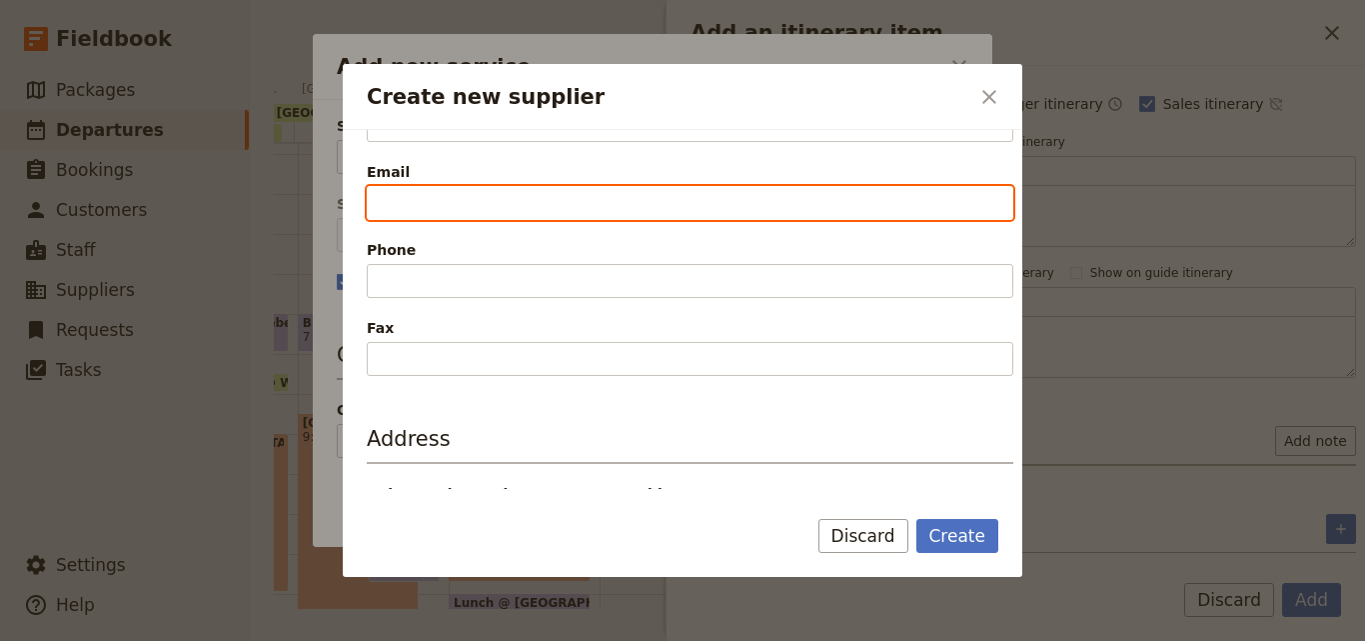
drag, startPoint x: 470, startPoint y: 271, endPoint x: 497, endPoint y: 207, distance: 69.4
paste input "Reservations: [EMAIL_ADDRESS][DOMAIN_NAME]"
drag, startPoint x: 481, startPoint y: 205, endPoint x: 297, endPoint y: 179, distance: 185.7
click at [297, 640] on div "Create new supplier ​ Supplier information Name Sabache Camp Status Active Inac…" at bounding box center [682, 641] width 1365 height 0
type input "[EMAIL_ADDRESS][DOMAIN_NAME]"
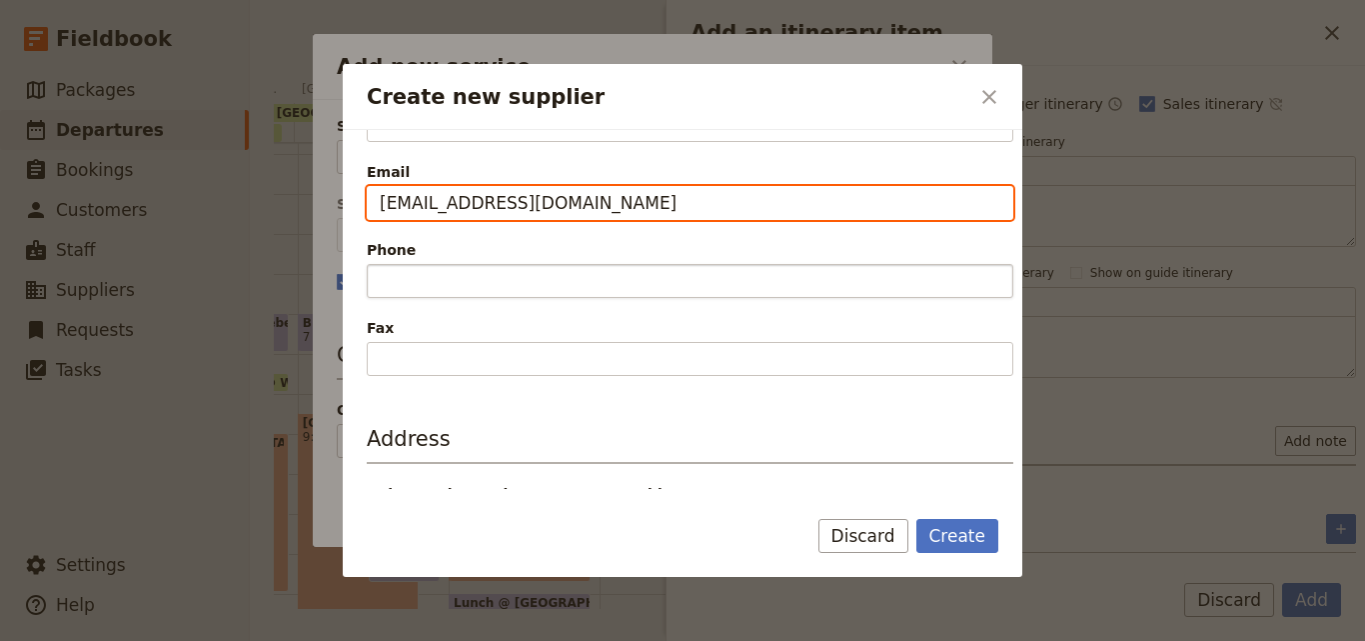
scroll to position [400, 0]
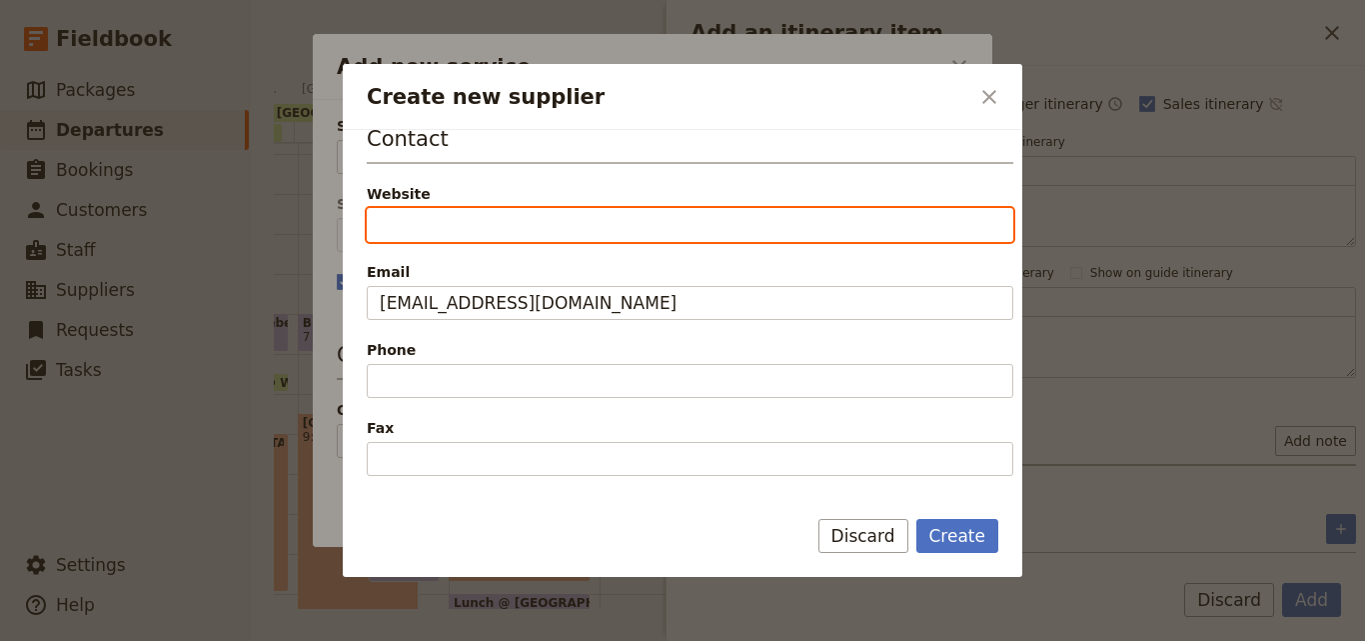
paste input "[URL][DOMAIN_NAME]"
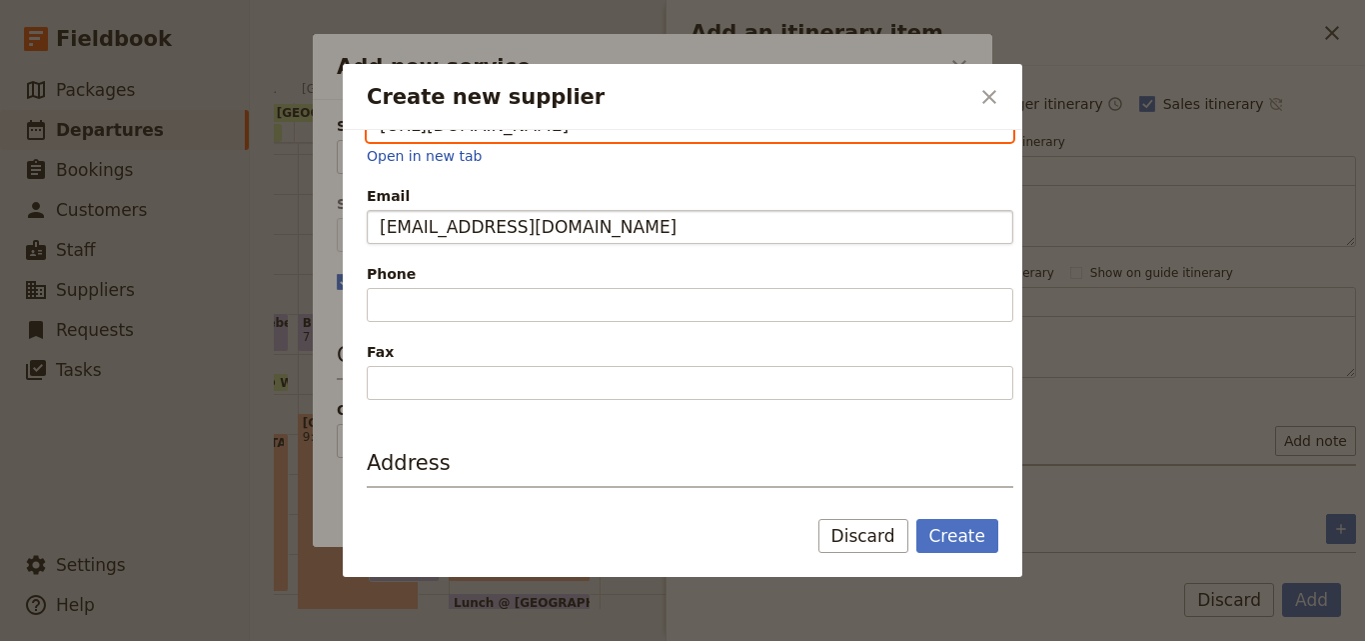
scroll to position [600, 0]
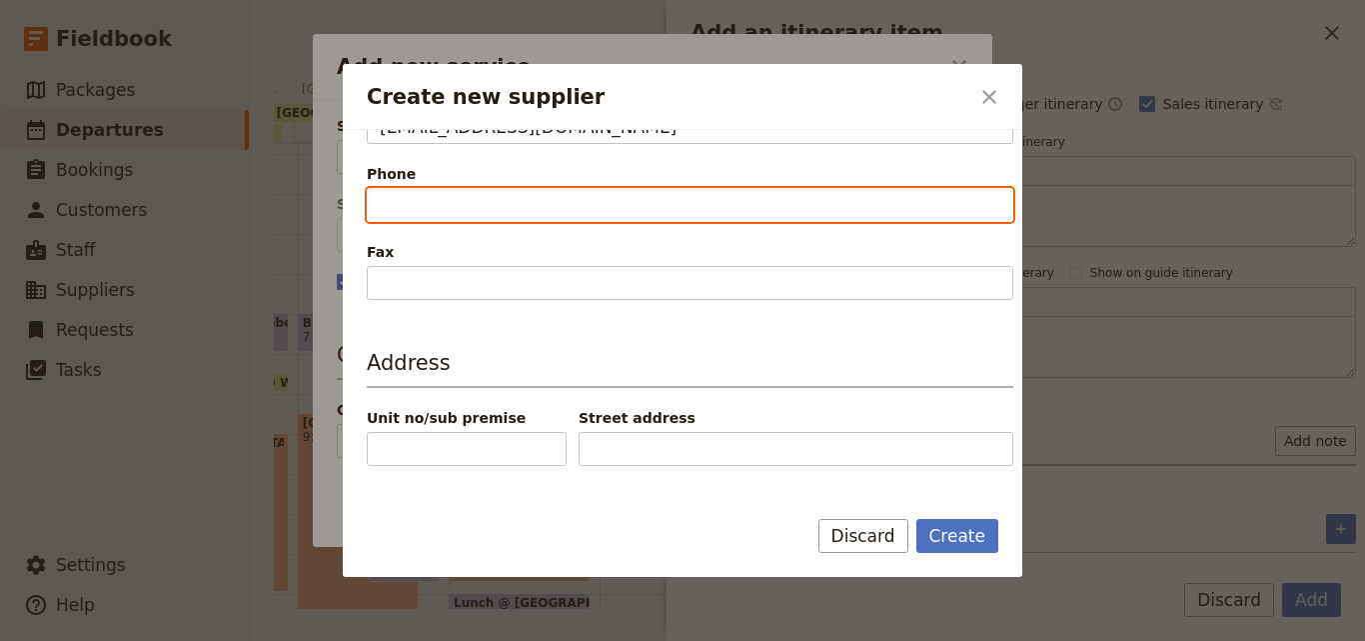
type input "[URL][DOMAIN_NAME]"
click at [483, 213] on input "Phone" at bounding box center [690, 205] width 647 height 34
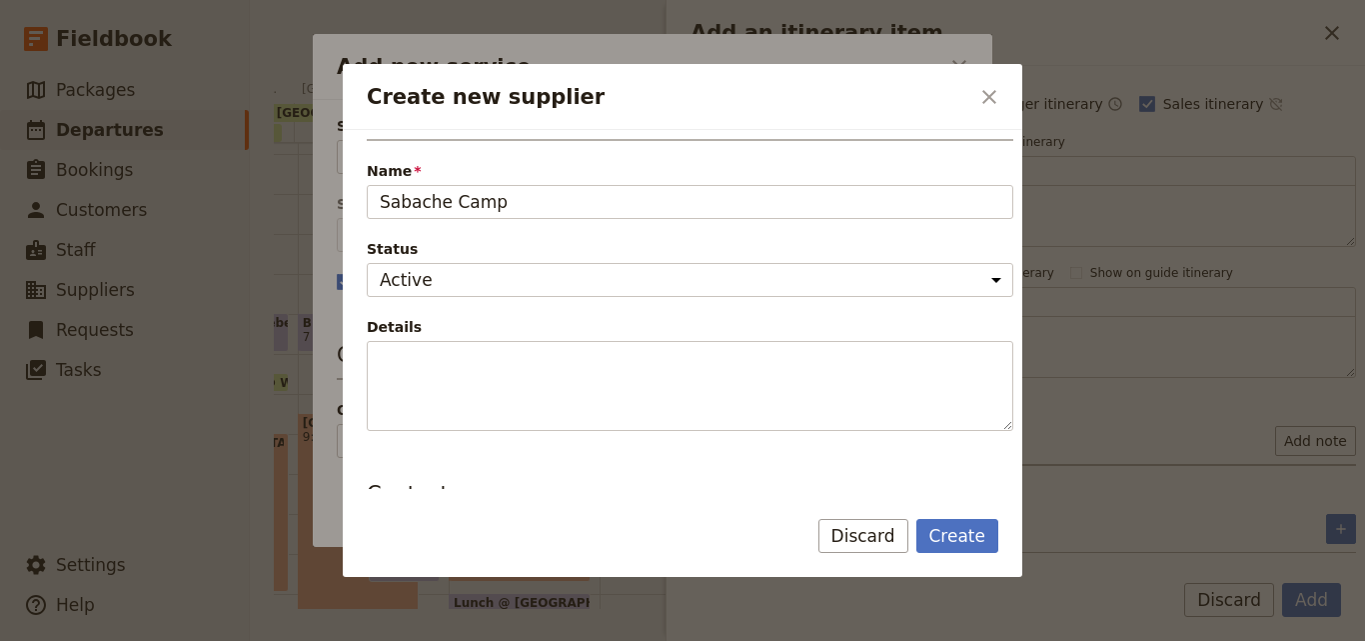
scroll to position [0, 0]
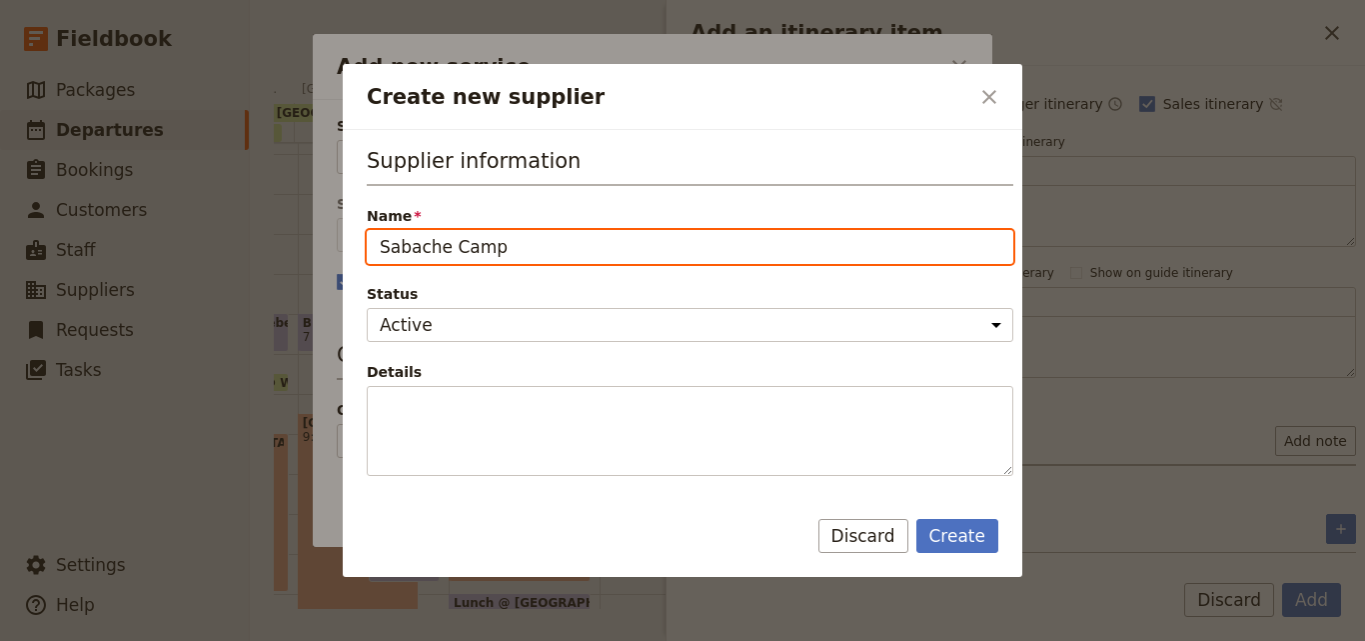
drag, startPoint x: 538, startPoint y: 243, endPoint x: 374, endPoint y: 246, distance: 163.9
click at [374, 246] on input "Sabache Camp" at bounding box center [690, 247] width 647 height 34
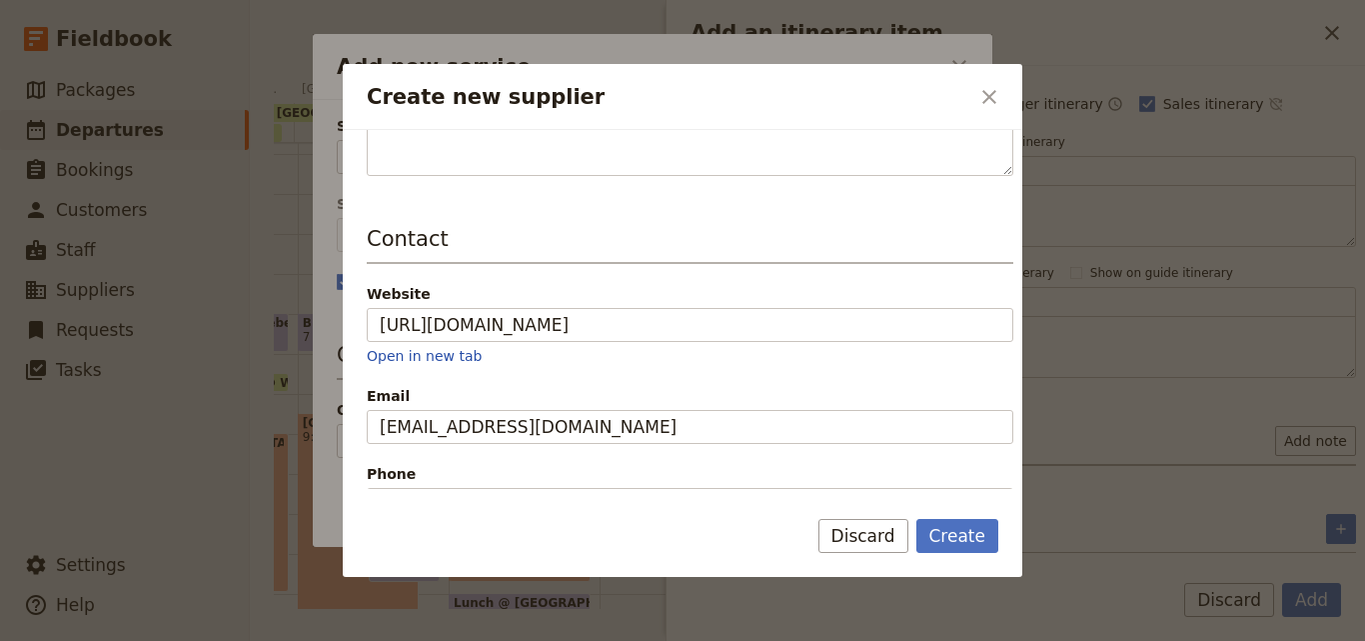
scroll to position [400, 0]
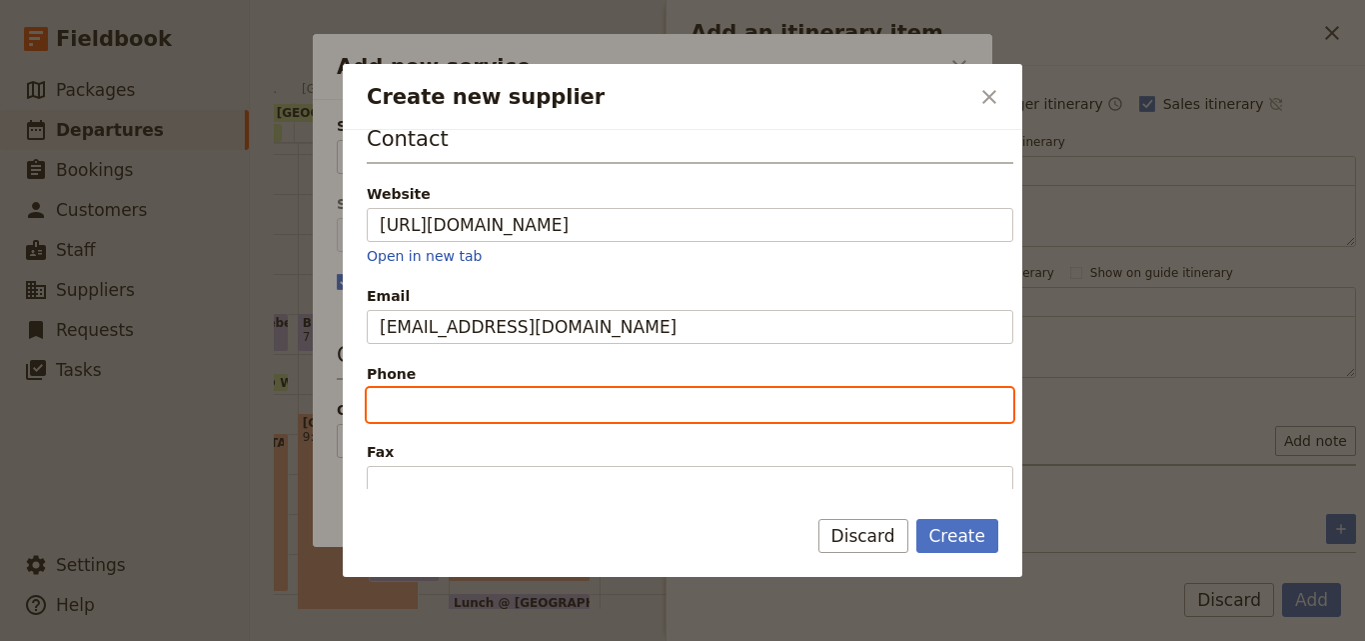
paste input "[PHONE_NUMBER]"
click at [386, 404] on input "[PHONE_NUMBER]" at bounding box center [690, 405] width 647 height 34
click at [381, 402] on input "[PHONE_NUMBER]" at bounding box center [690, 405] width 647 height 34
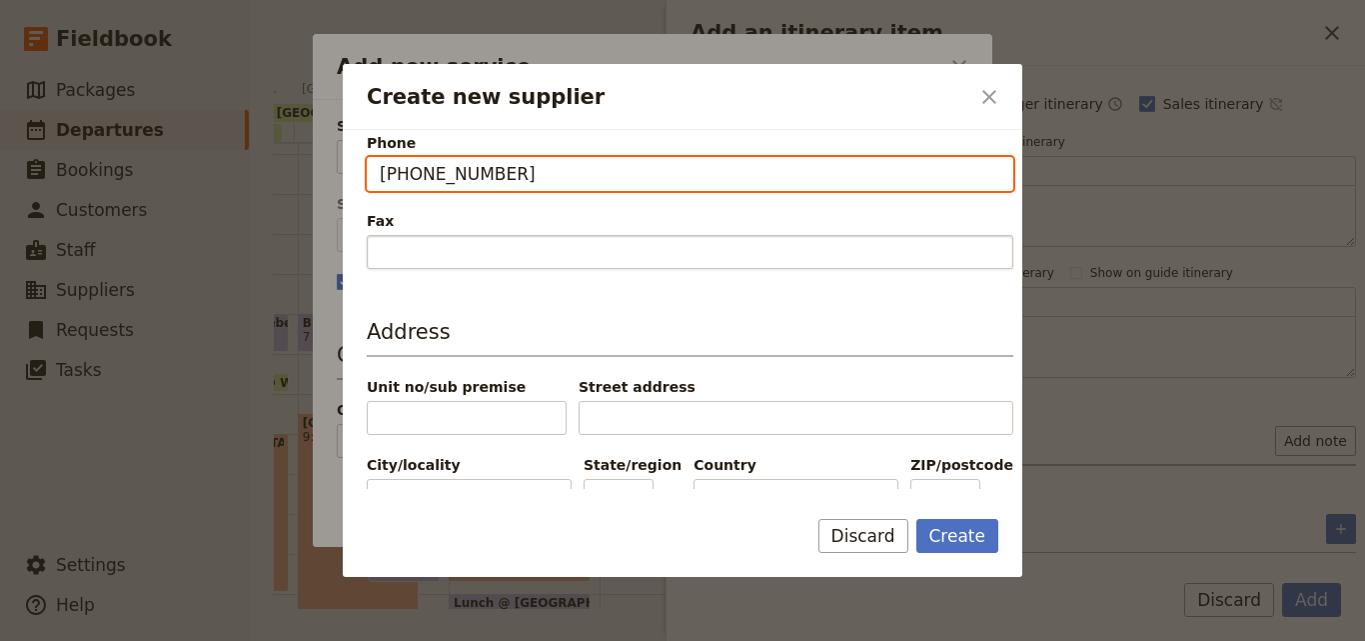
scroll to position [657, 0]
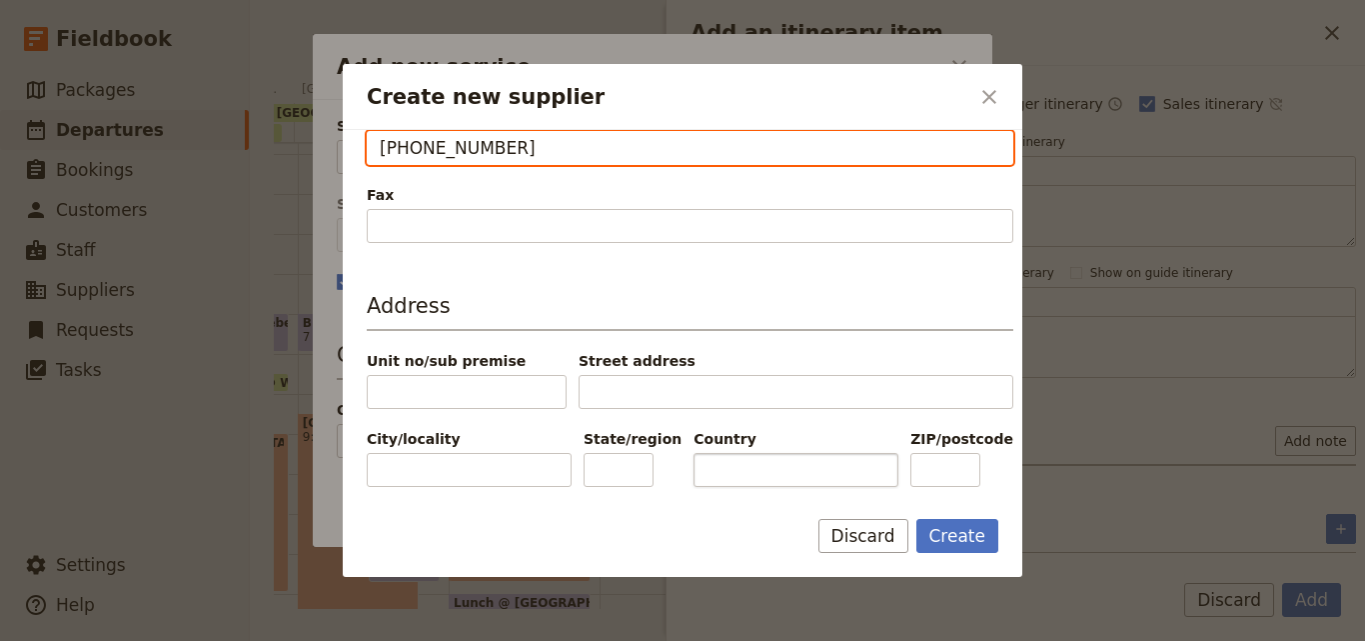
type input "[PHONE_NUMBER]"
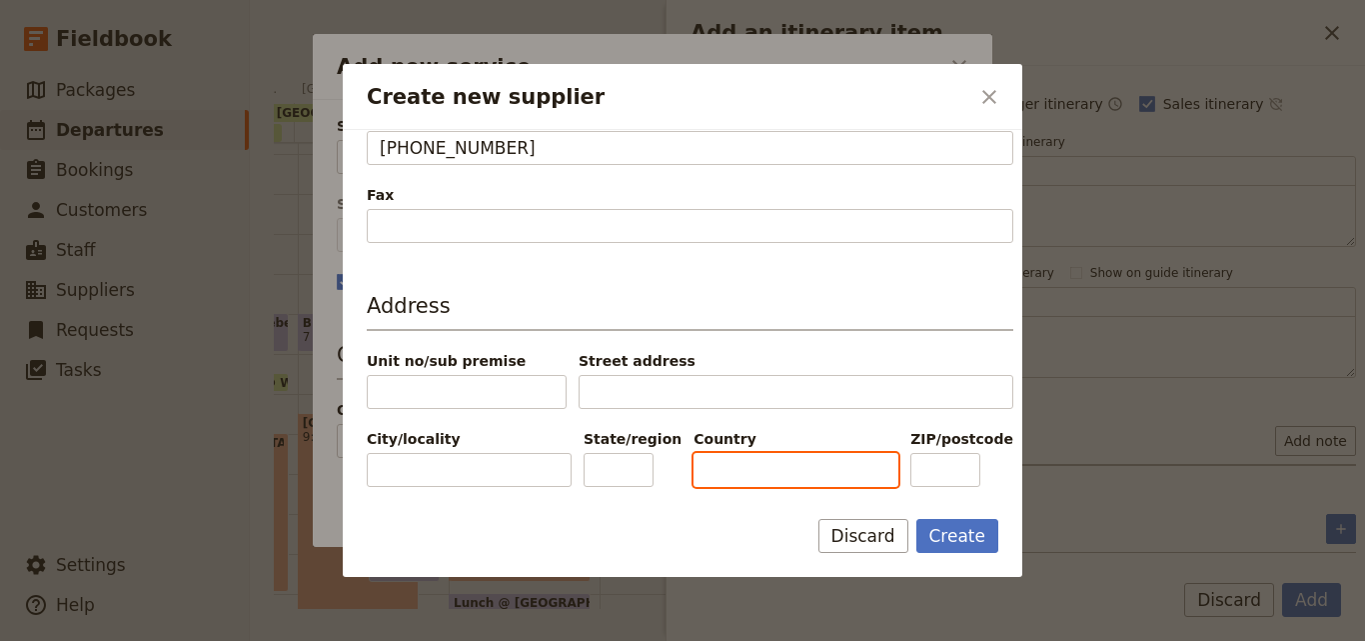
click at [728, 471] on input "Country" at bounding box center [796, 470] width 205 height 34
type input "[GEOGRAPHIC_DATA]"
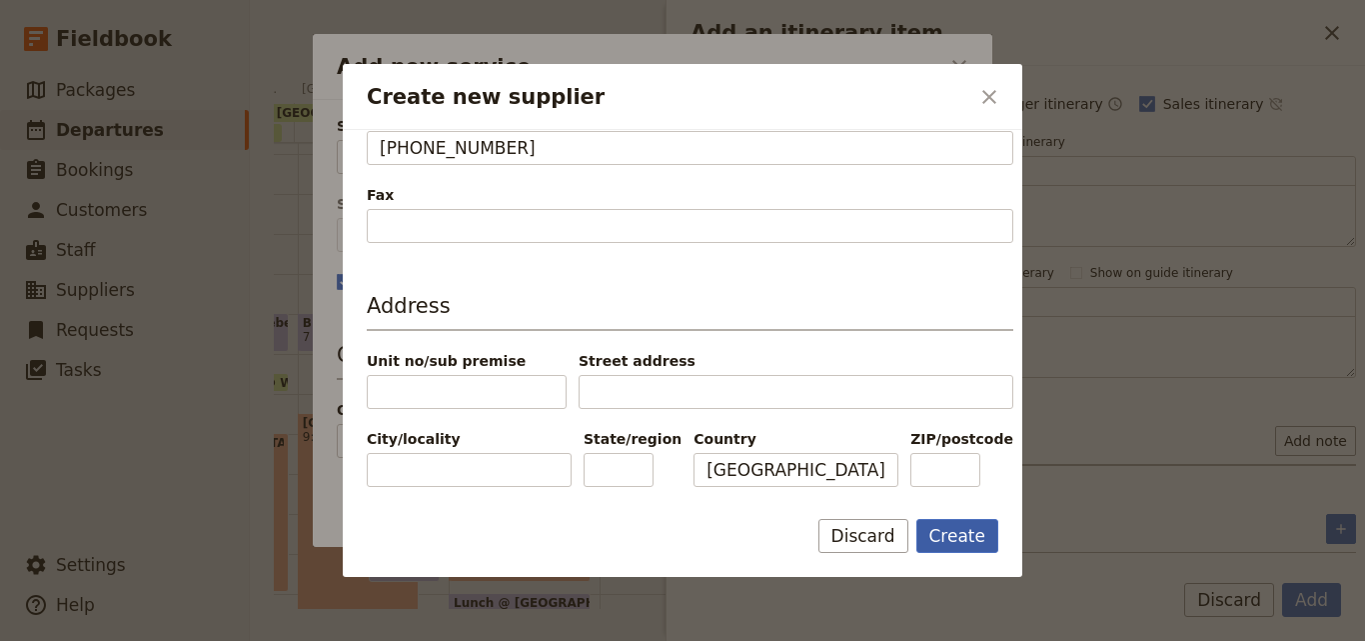
click at [946, 526] on button "Create" at bounding box center [958, 536] width 83 height 34
type input "Sabache Camp"
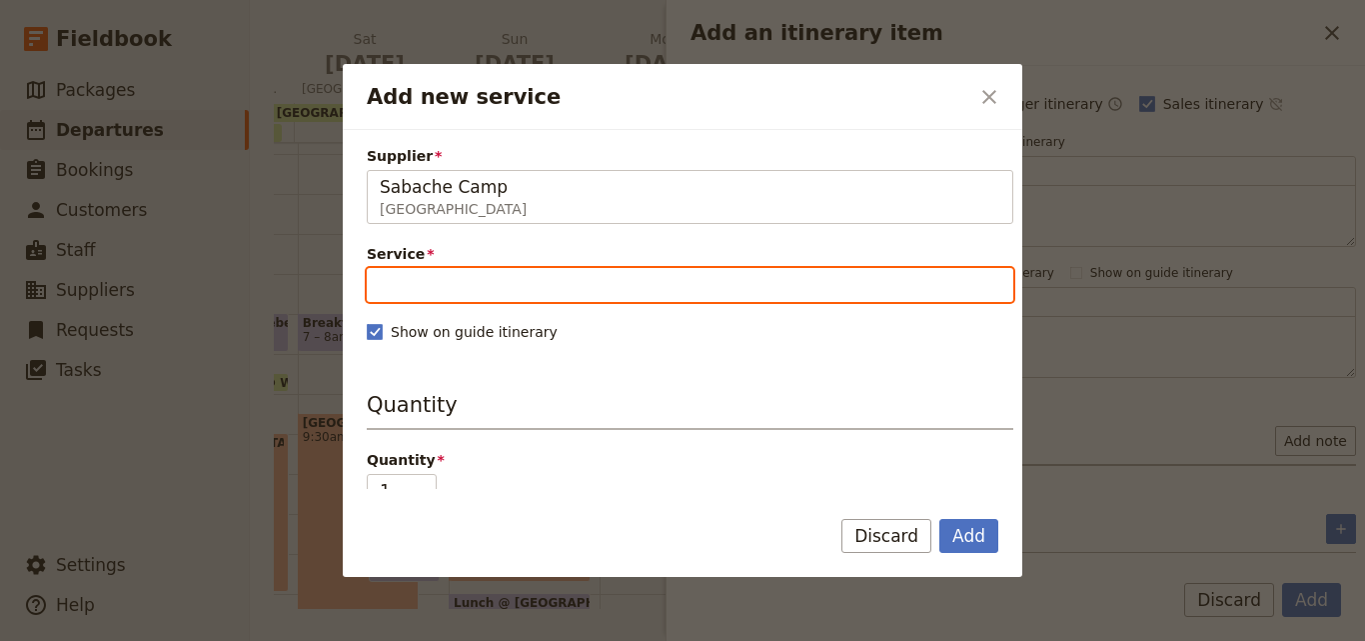
click at [440, 263] on label "Service" at bounding box center [690, 269] width 647 height 51
click at [440, 268] on input "Service" at bounding box center [690, 285] width 647 height 34
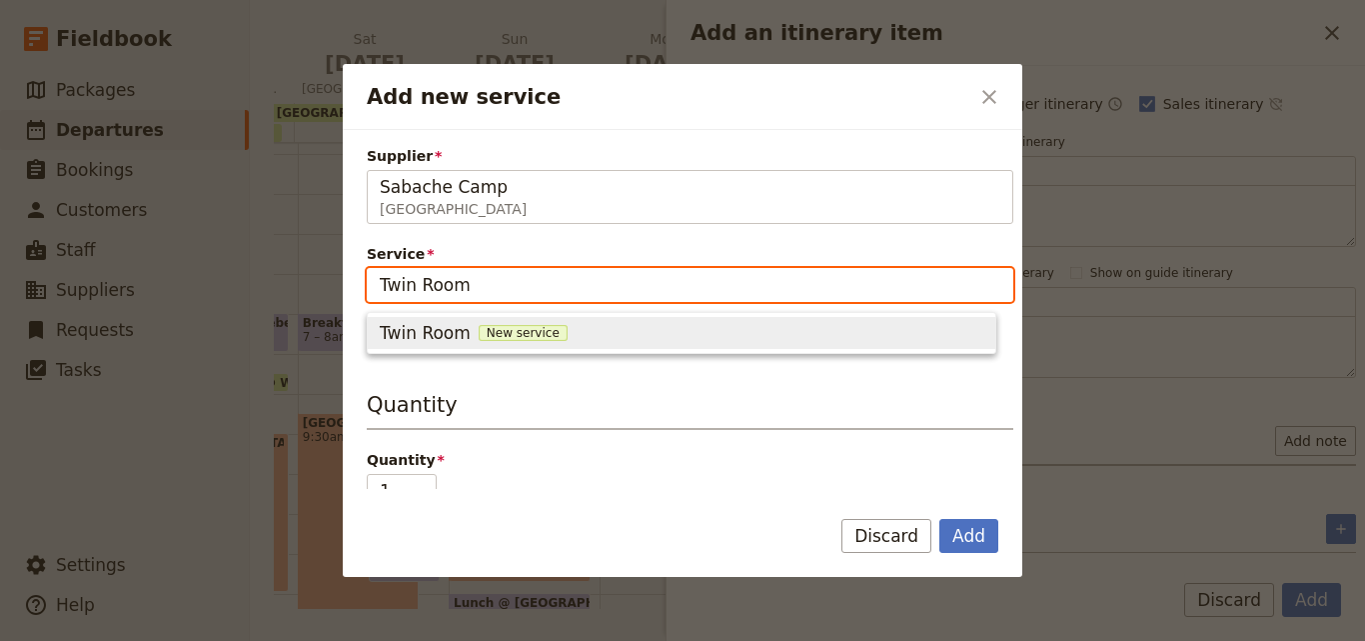
click at [517, 325] on span "New service" at bounding box center [523, 333] width 89 height 16
type input "Twin Room"
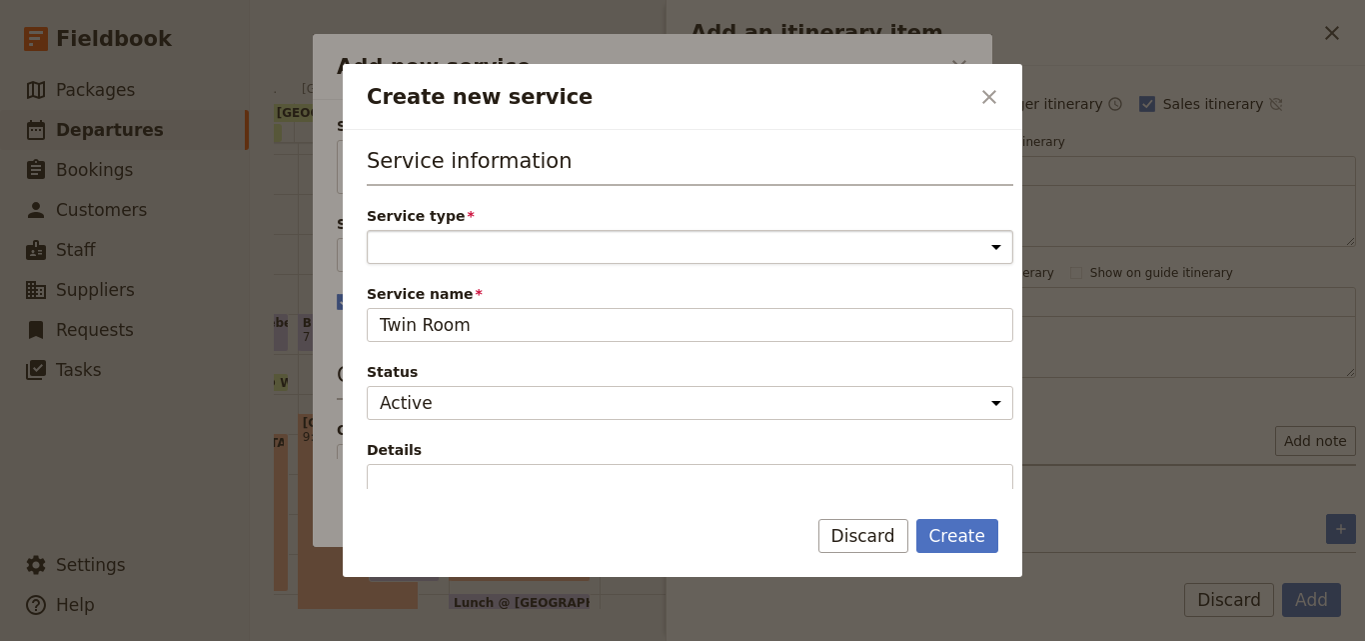
drag, startPoint x: 474, startPoint y: 235, endPoint x: 370, endPoint y: 244, distance: 104.3
click at [370, 244] on select "Accommodation Activity Transport Flight Food and beverage Other" at bounding box center [690, 247] width 647 height 34
select select "AccommodationService"
click at [367, 230] on select "Accommodation Activity Transport Flight Food and beverage Other" at bounding box center [690, 247] width 647 height 34
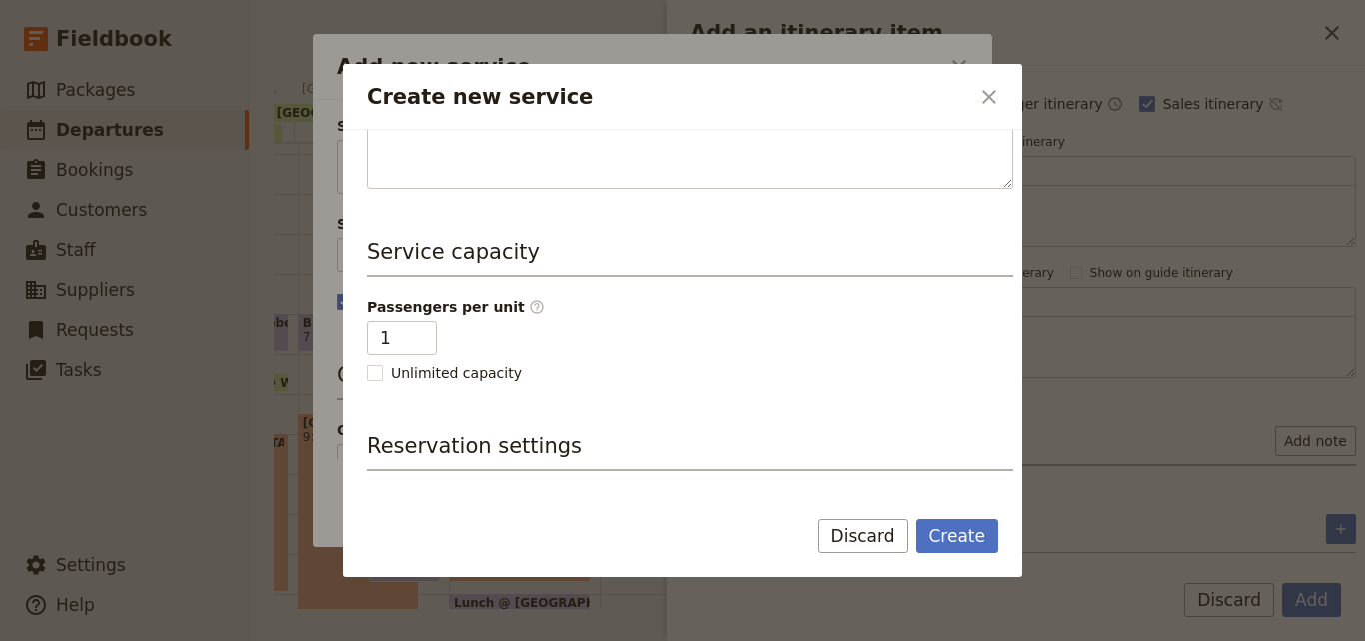
scroll to position [400, 0]
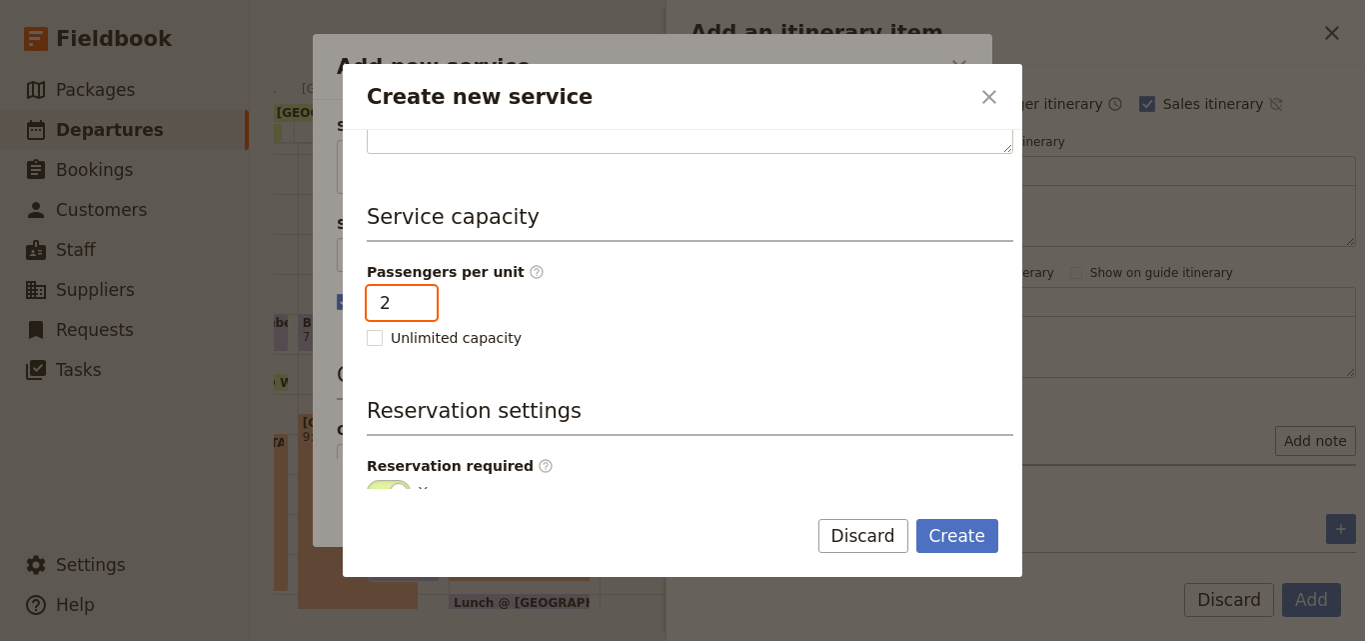
type input "2"
click at [413, 297] on input "2" at bounding box center [402, 303] width 70 height 34
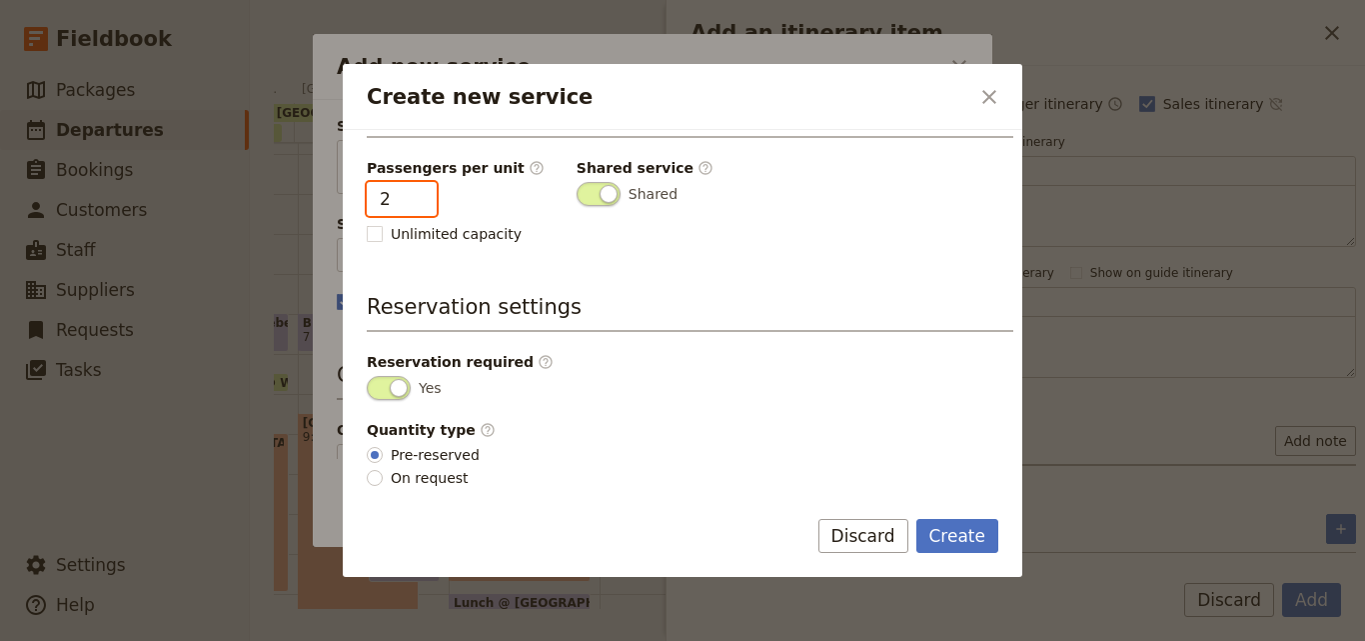
scroll to position [505, 0]
click at [961, 540] on button "Create" at bounding box center [958, 536] width 83 height 34
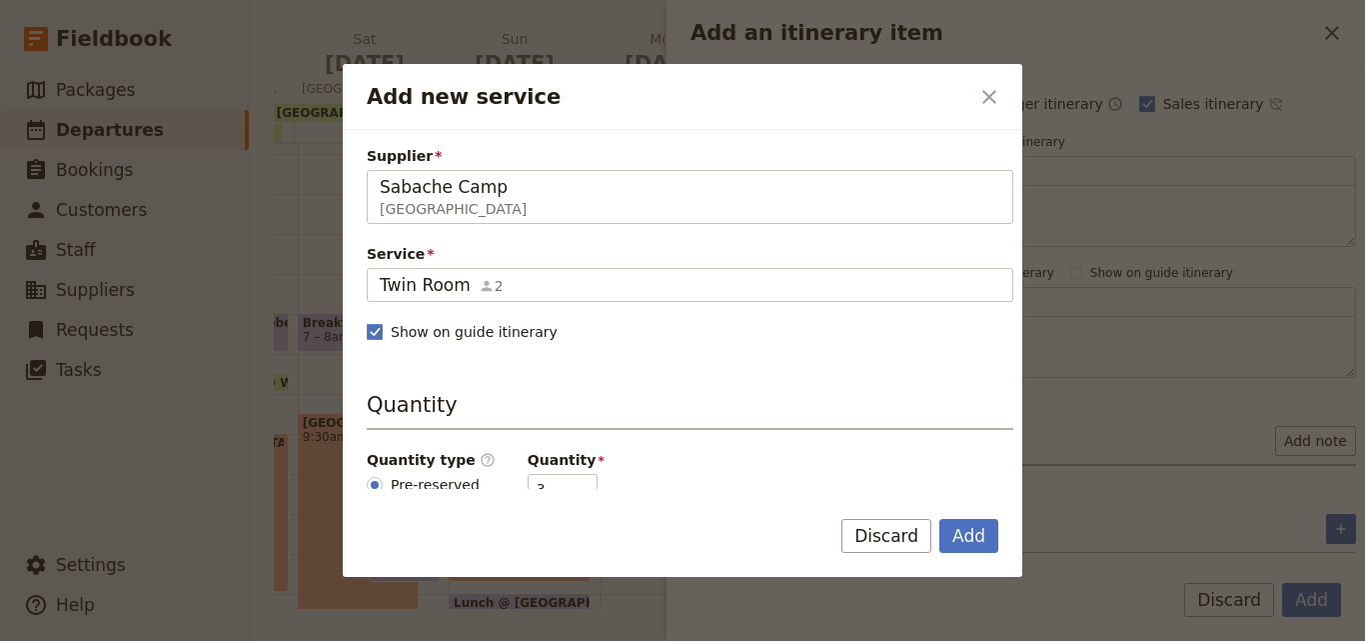
scroll to position [100, 0]
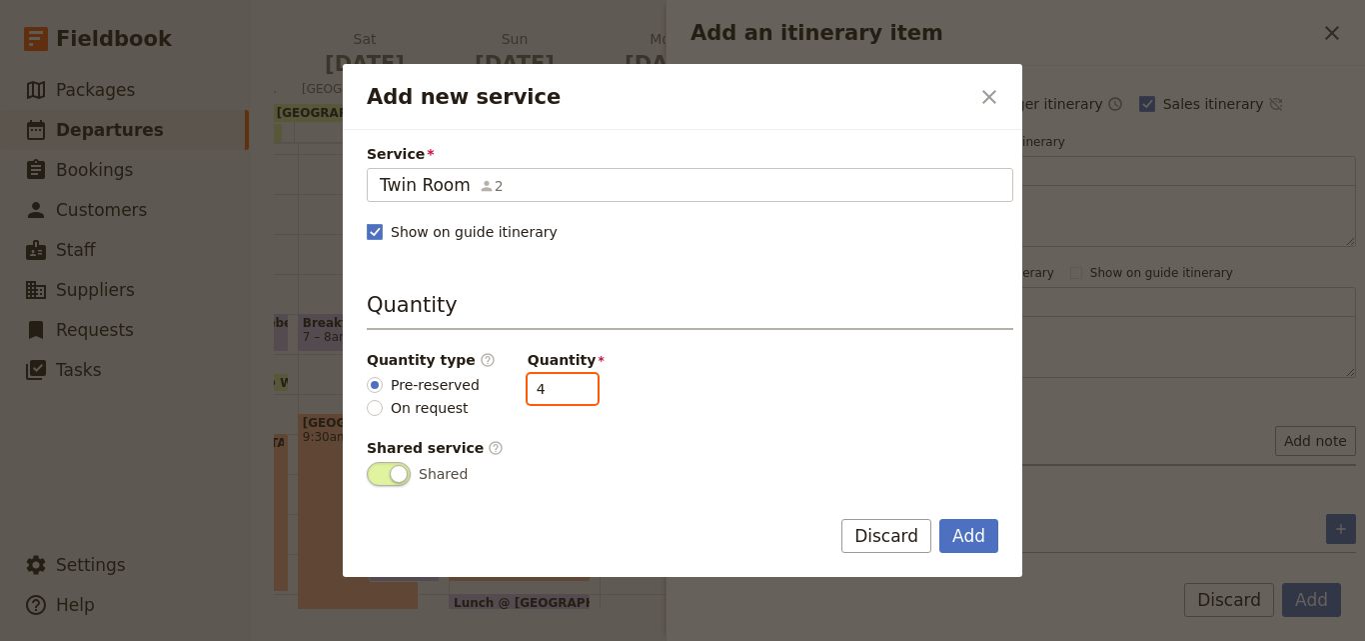
type input "4"
click at [562, 385] on input "4" at bounding box center [563, 389] width 70 height 30
click at [968, 533] on button "Add" at bounding box center [969, 536] width 59 height 34
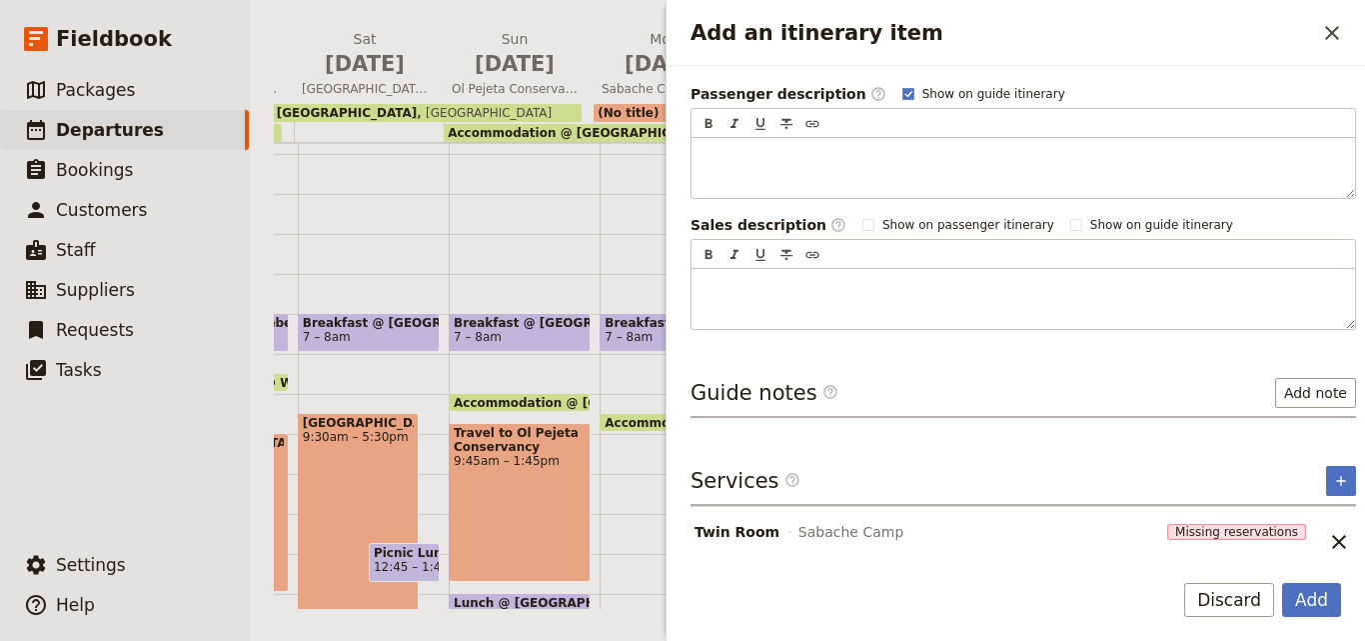
scroll to position [309, 0]
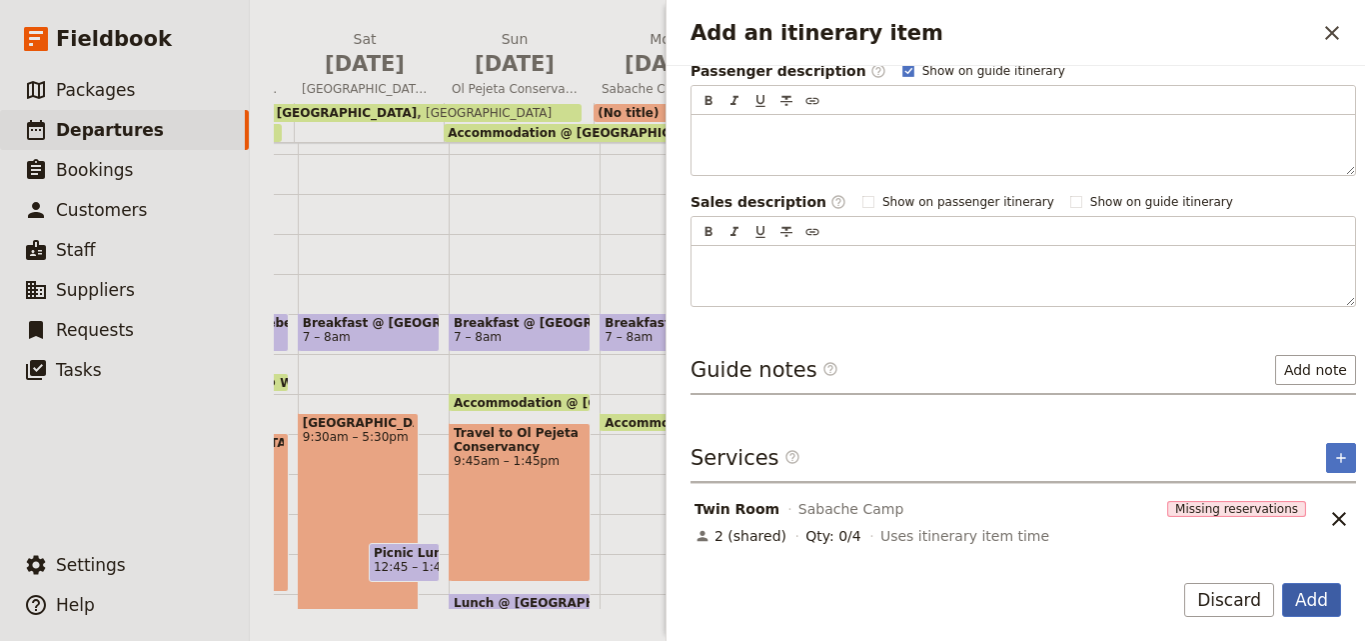
click at [1329, 598] on button "Add" at bounding box center [1311, 600] width 59 height 34
